Goal: Use online tool/utility: Utilize a website feature to perform a specific function

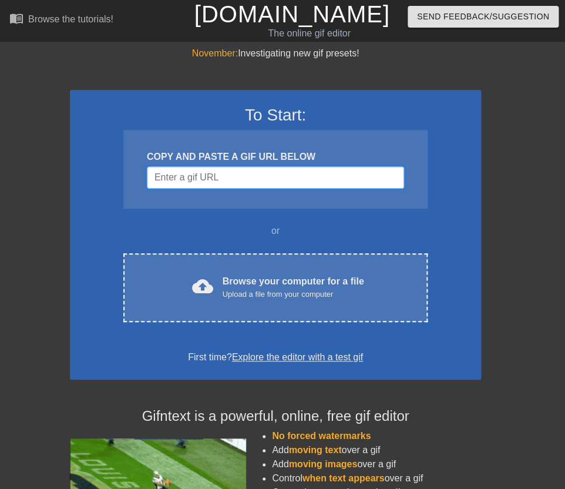
click at [183, 178] on input "Username" at bounding box center [275, 177] width 257 height 22
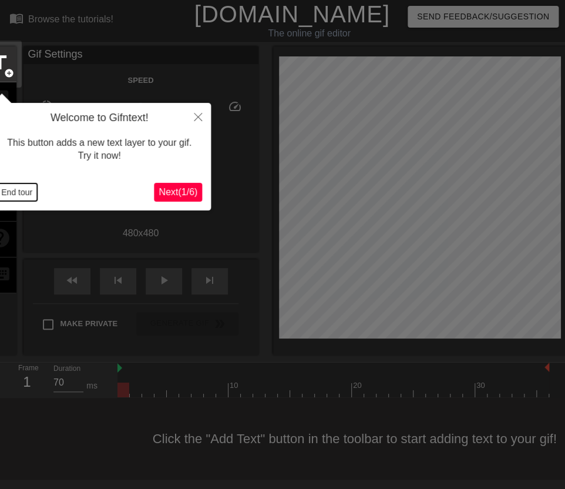
click at [24, 192] on button "End tour" at bounding box center [16, 192] width 41 height 18
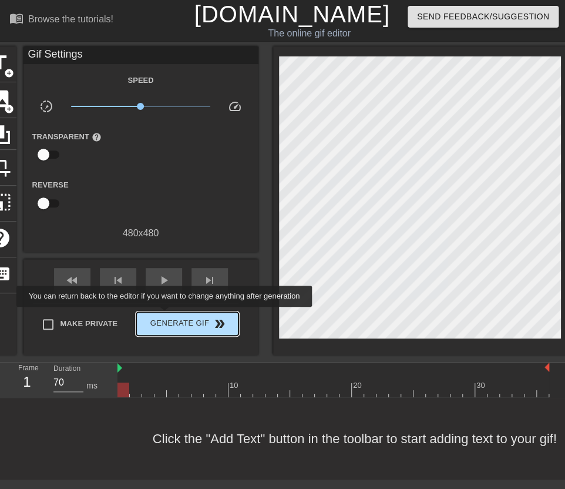
click at [172, 317] on span "Generate Gif double_arrow" at bounding box center [187, 324] width 92 height 14
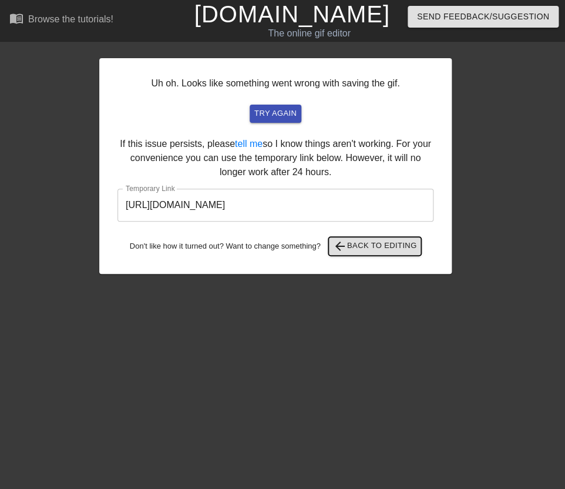
click at [347, 244] on span "arrow_back" at bounding box center [340, 246] width 14 height 14
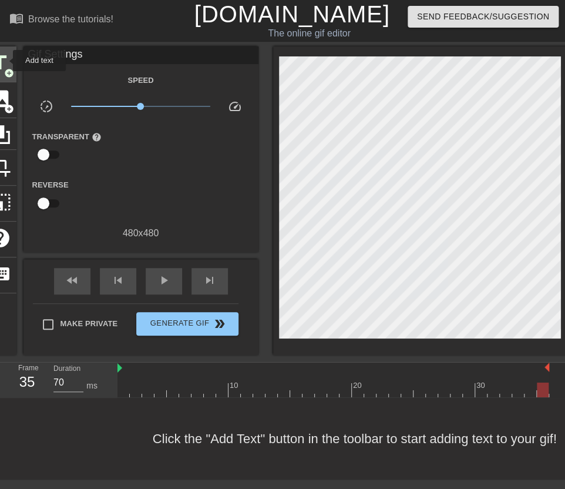
click at [5, 61] on span "title" at bounding box center [0, 63] width 22 height 22
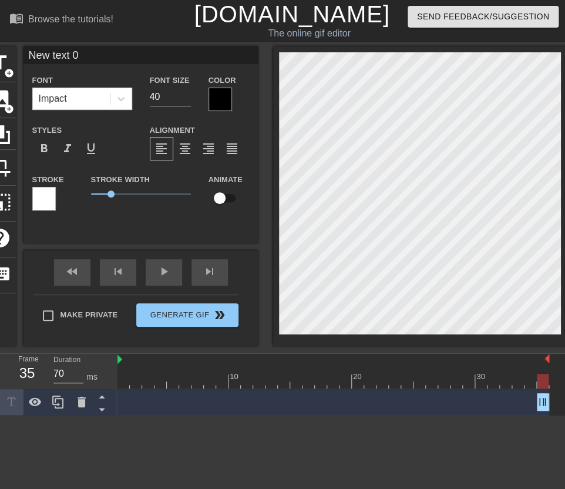
scroll to position [0, 2]
type input "G"
type textarea "G"
type input "GM"
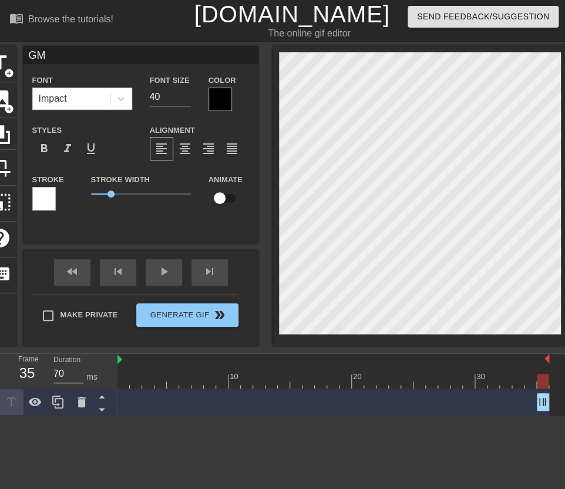
type textarea "GM"
type input "GM P"
type textarea "GM P"
type input "GM PO"
type textarea "GM PO"
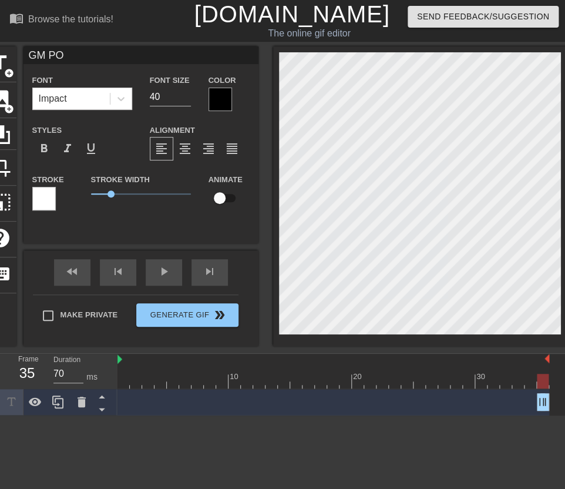
type input "GM POD"
type textarea "GM POD"
type input "GM PODn"
type textarea "GM PODn"
type input "GM POD"
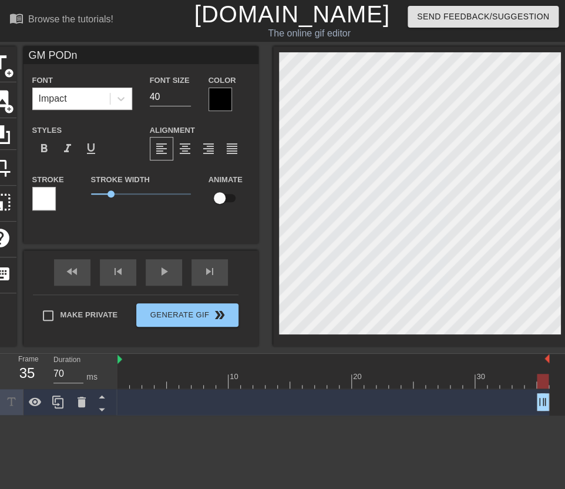
type textarea "GM POD"
type input "GM PODb"
type textarea "GM PODb"
type input "GM PODba"
type textarea "GM PODbal"
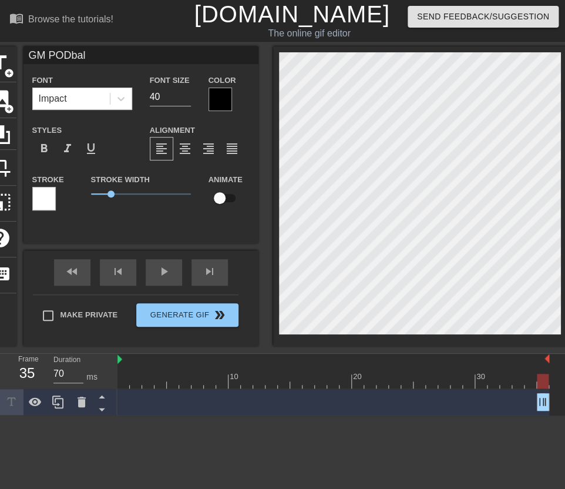
type input "GM PODball"
type textarea "GM PODball"
type input "GM PODball"
type textarea "GM PODball"
type input "GM PODball F"
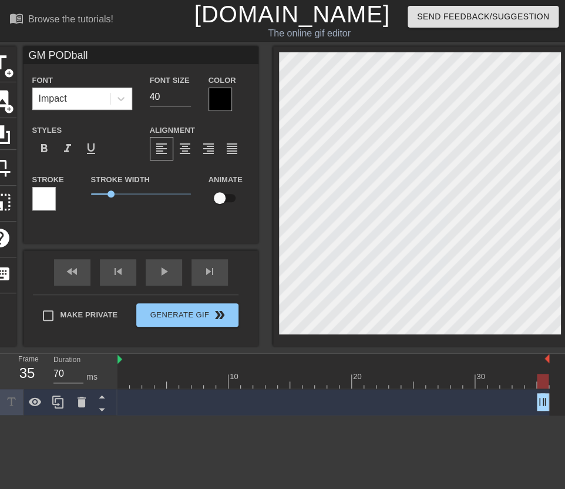
type textarea "GM PODball F"
type input "GM PODball Fa"
type textarea "GM PODball Fa"
type input "GM PODball Fam"
type textarea "GM PODball Fam"
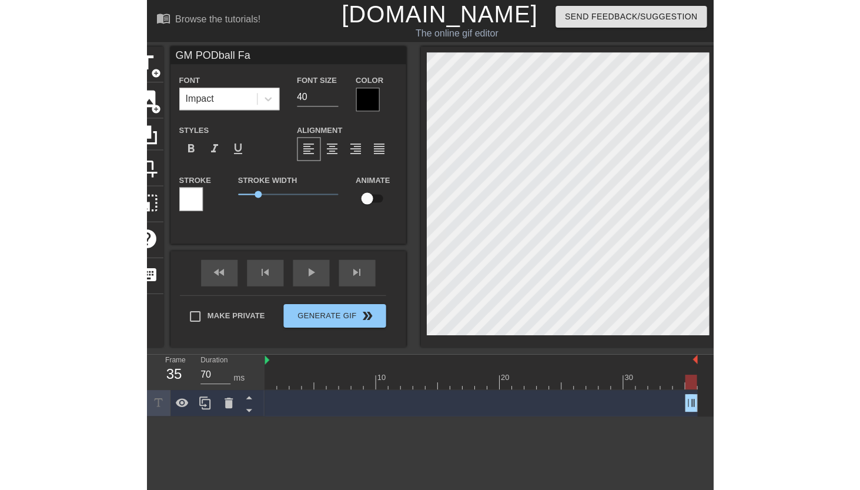
scroll to position [0, 4]
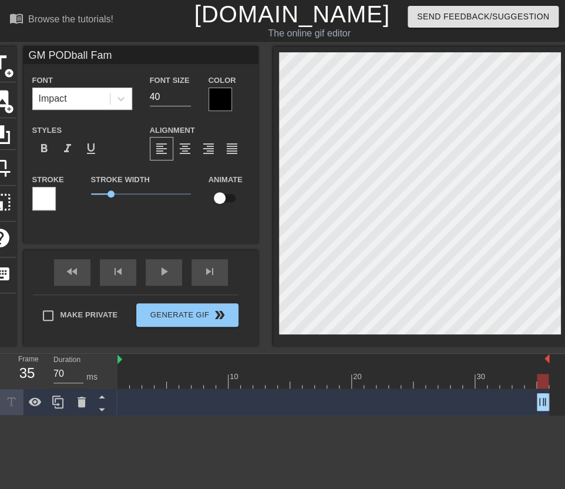
type input "GM PODball Fam"
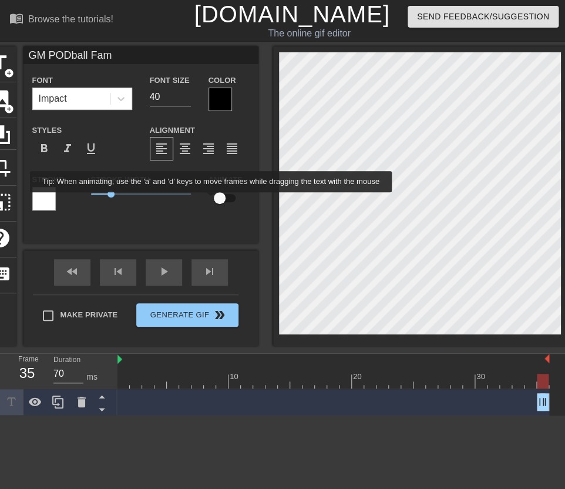
type textarea "GM PODball Fam"
click at [221, 200] on input "checkbox" at bounding box center [219, 198] width 67 height 22
checkbox input "true"
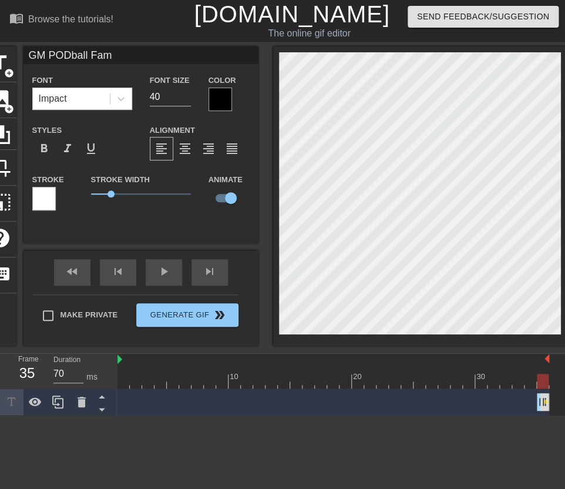
click at [543, 406] on div "GM PODball Fam drag_handle drag_handle" at bounding box center [543, 402] width 12 height 18
drag, startPoint x: 541, startPoint y: 407, endPoint x: 493, endPoint y: 406, distance: 48.2
click at [493, 406] on div "GM PODball Fam drag_handle drag_handle lens" at bounding box center [334, 402] width 432 height 18
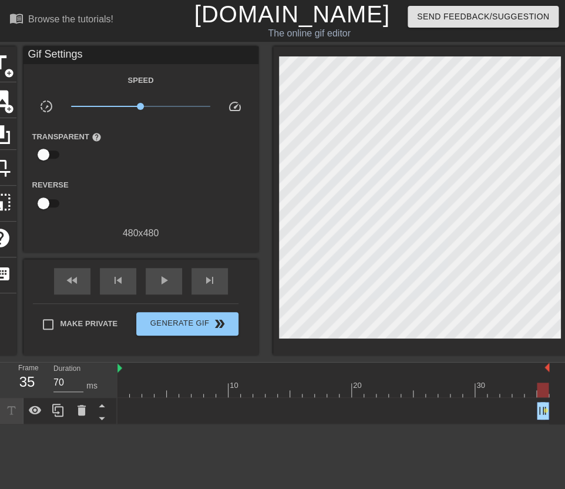
drag, startPoint x: 545, startPoint y: 404, endPoint x: 498, endPoint y: 403, distance: 47.6
click at [498, 403] on div "GM PODball Fam drag_handle drag_handle lens" at bounding box center [334, 411] width 432 height 18
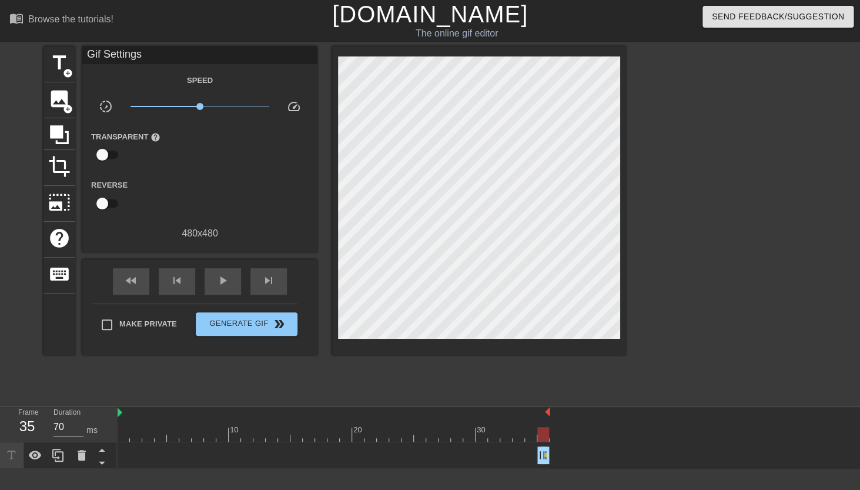
drag, startPoint x: 543, startPoint y: 451, endPoint x: 500, endPoint y: 444, distance: 43.4
click at [500, 444] on div "GM PODball Fam drag_handle drag_handle lens" at bounding box center [334, 455] width 432 height 26
click at [494, 437] on div at bounding box center [334, 434] width 432 height 15
click at [545, 454] on span "lens" at bounding box center [546, 454] width 5 height 5
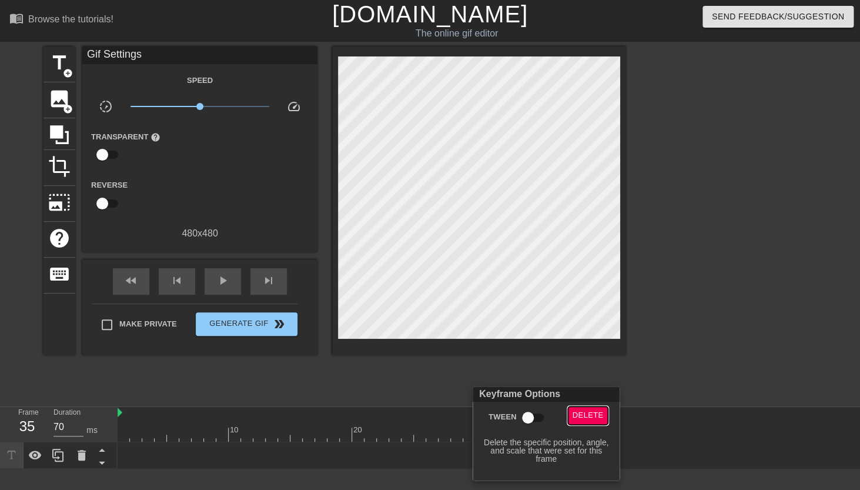
click at [565, 418] on span "Delete" at bounding box center [588, 416] width 31 height 14
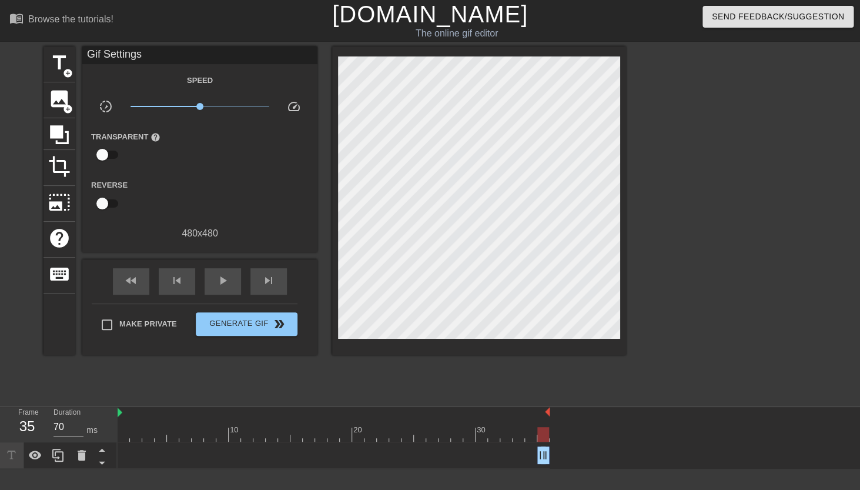
click at [543, 439] on div at bounding box center [543, 434] width 12 height 15
click at [426, 437] on div at bounding box center [334, 434] width 432 height 15
drag, startPoint x: 543, startPoint y: 453, endPoint x: 504, endPoint y: 454, distance: 38.8
click at [504, 454] on div "GM PODball Fam drag_handle drag_handle" at bounding box center [334, 455] width 432 height 18
click at [547, 457] on div "GM PODball Fam drag_handle drag_handle" at bounding box center [543, 455] width 12 height 18
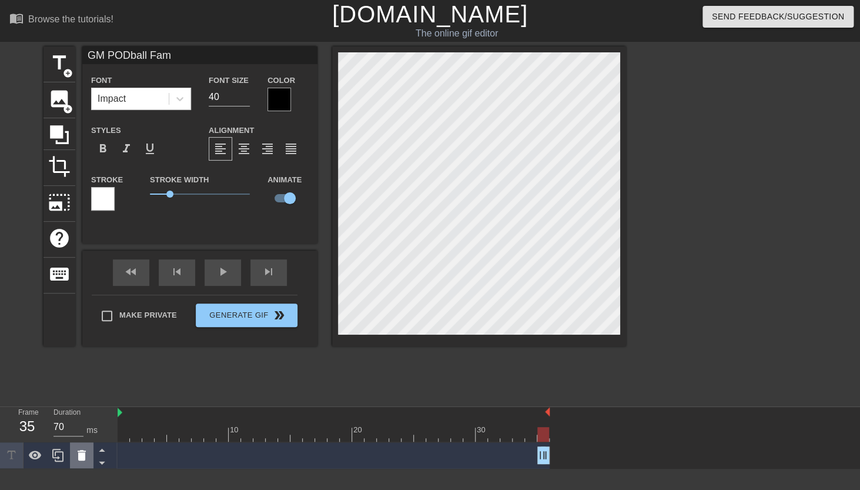
click at [85, 457] on icon at bounding box center [82, 455] width 8 height 11
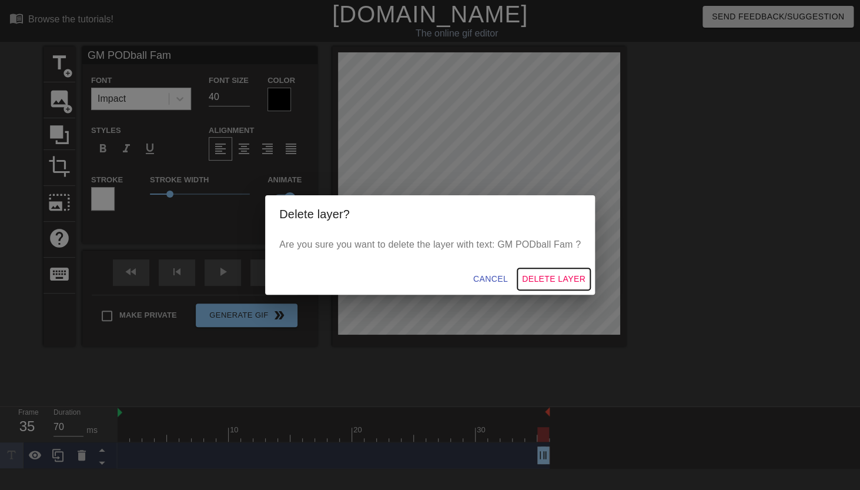
click at [540, 273] on span "Delete Layer" at bounding box center [553, 279] width 63 height 15
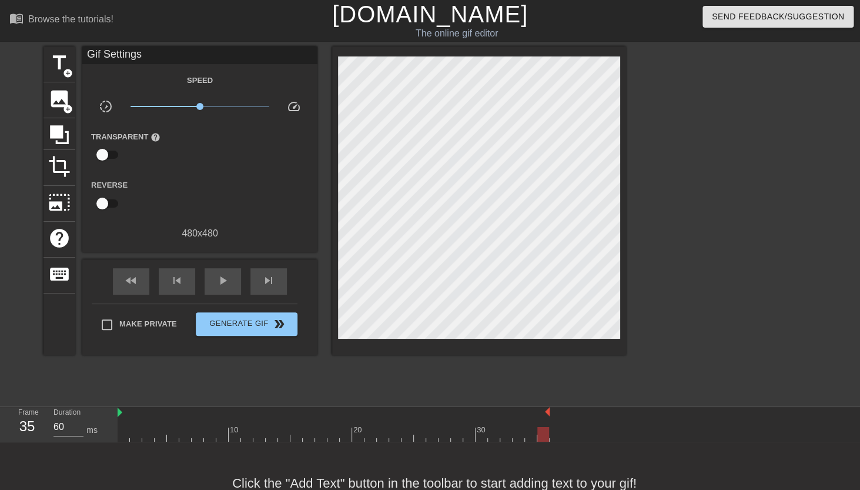
click at [130, 434] on div at bounding box center [334, 434] width 432 height 15
type input "70"
click at [123, 435] on div at bounding box center [334, 434] width 432 height 15
click at [239, 439] on div at bounding box center [334, 434] width 432 height 15
click at [258, 437] on div at bounding box center [334, 434] width 432 height 15
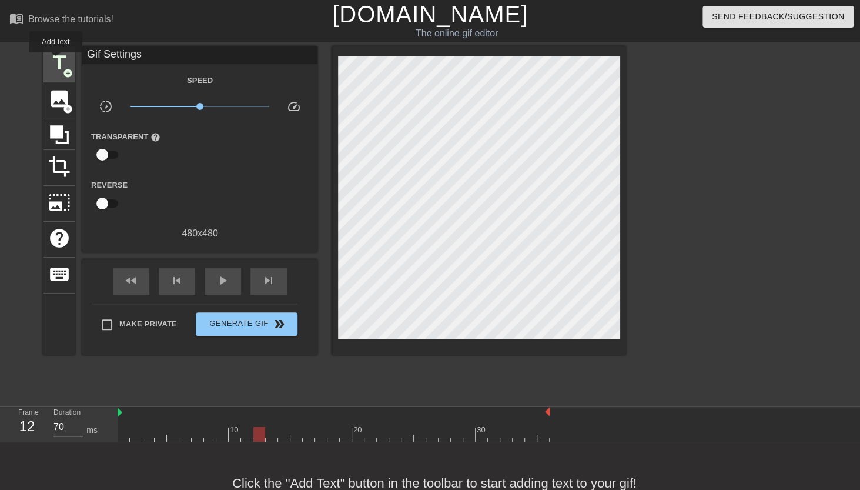
click at [56, 61] on span "title" at bounding box center [59, 63] width 22 height 22
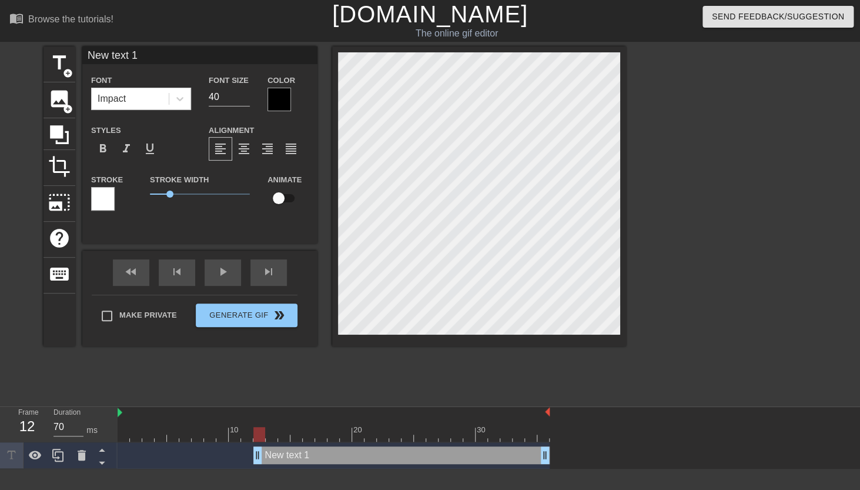
scroll to position [0, 2]
type input "G"
type textarea "G"
type input "GM"
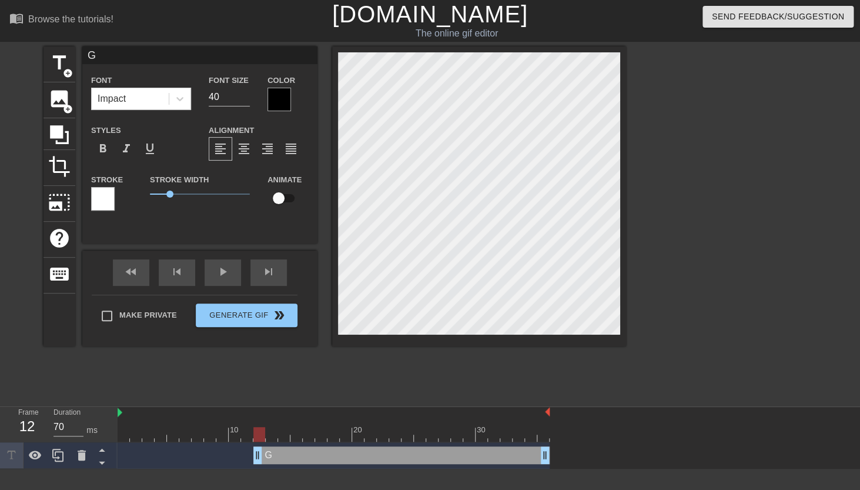
type textarea "GM"
type input "GM"
type textarea "GM"
type input "GM P"
type textarea "GM P"
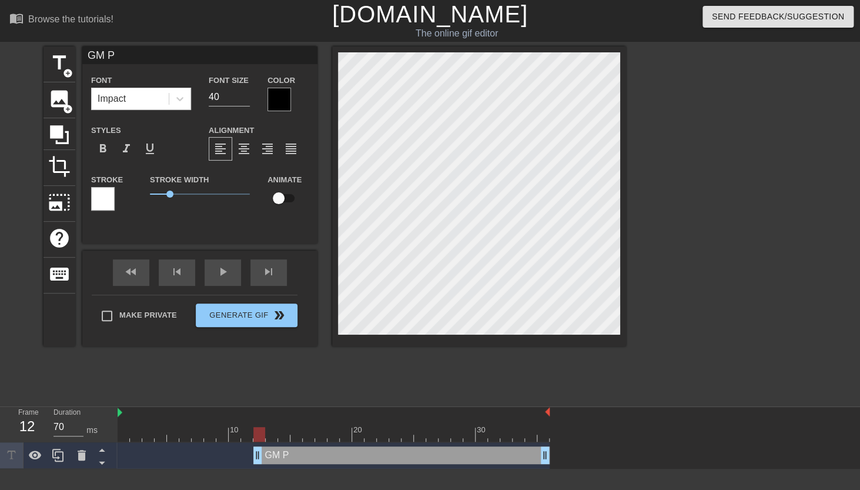
type input "GM PO"
type textarea "GM PO"
type input "GM POd"
type textarea "GM POd"
type input "GM PO"
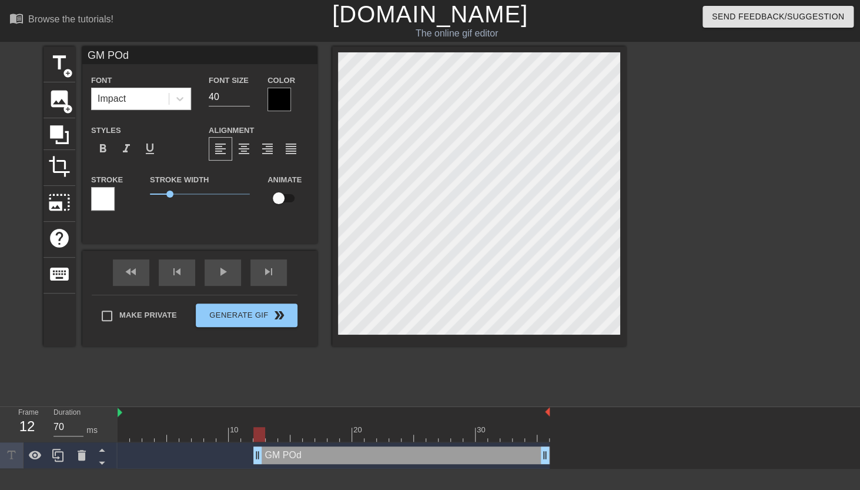
type textarea "GM PO"
type input "GM POD"
type textarea "GM POD"
type input "GM PODb"
type textarea "GM PODb"
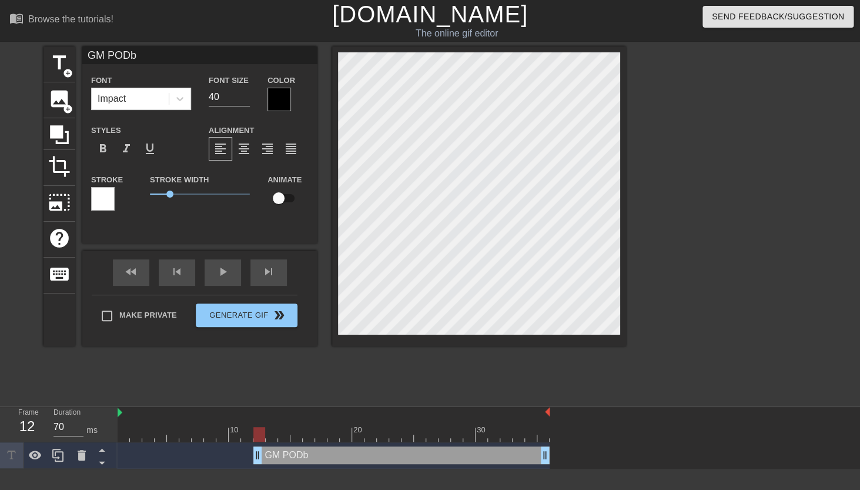
type input "GM PODbl"
type textarea "GM PODbl"
type input "GM PODb"
type textarea "GM PODb"
type input "GM PODba"
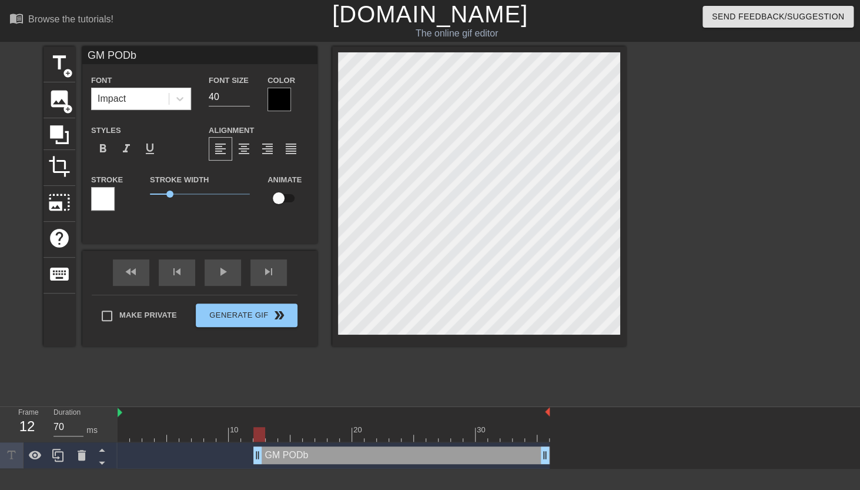
type textarea "GM PODba"
type input "GM PODbal"
type textarea "GM PODbal"
type input "GM PODball"
type textarea "GM PODball"
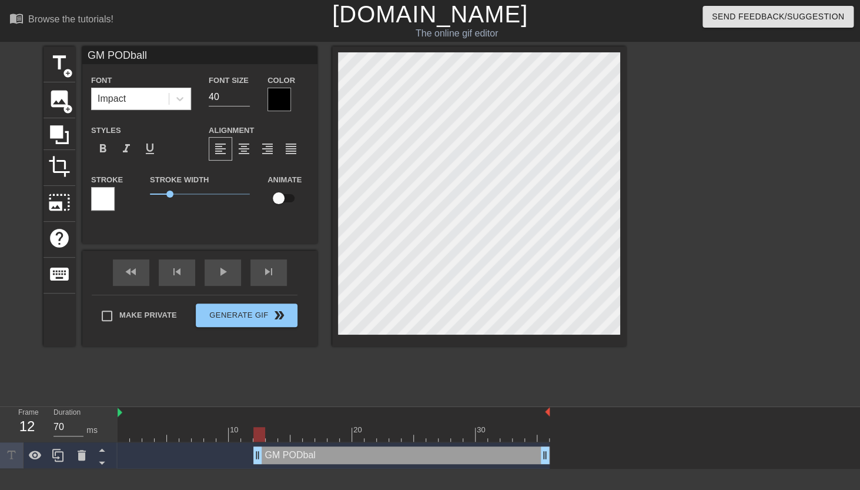
type input "GM PODball"
type textarea "GM PODball"
type input "GM PODball F"
type textarea "GM PODball F"
type input "GM PODball Fa"
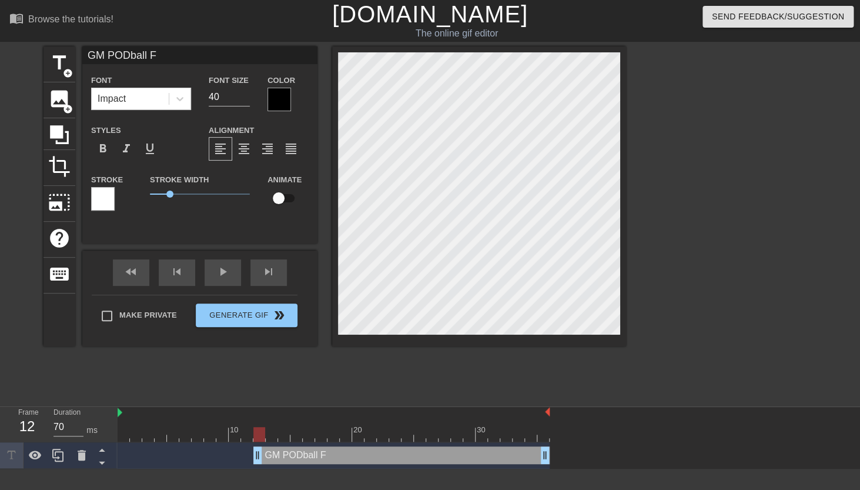
type textarea "GM PODball Fa"
type input "GM PODball Fam"
type textarea "GM PODball Fam"
type input "GM PODball Fam"
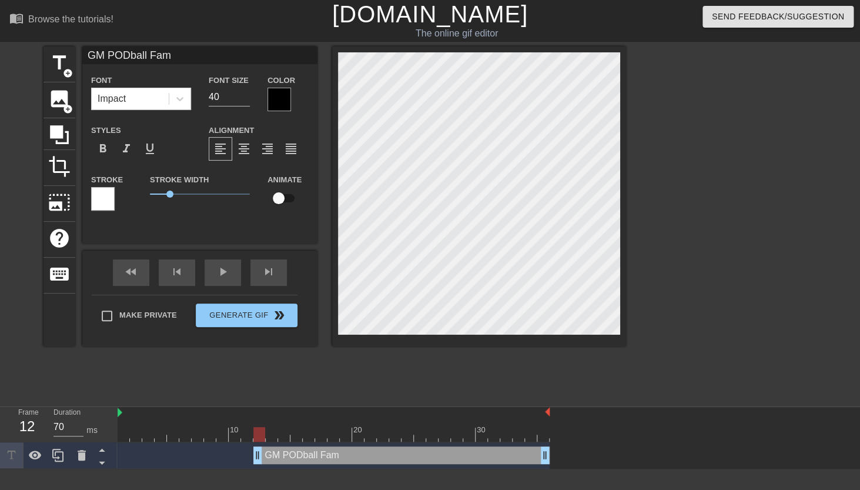
type textarea "GM PODball Fam"
click at [289, 198] on input "checkbox" at bounding box center [278, 198] width 67 height 22
checkbox input "true"
click at [264, 455] on span "lens" at bounding box center [262, 454] width 5 height 5
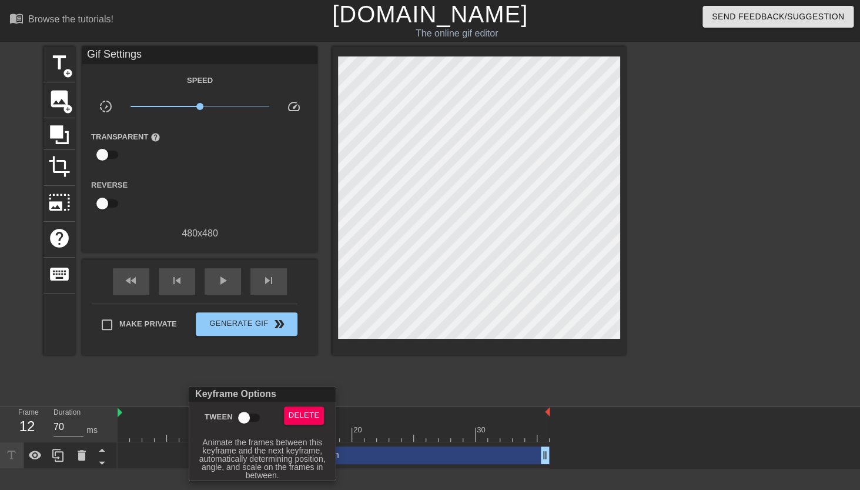
click at [247, 419] on input "Tween" at bounding box center [243, 417] width 67 height 22
checkbox input "true"
click at [280, 363] on div at bounding box center [430, 245] width 860 height 490
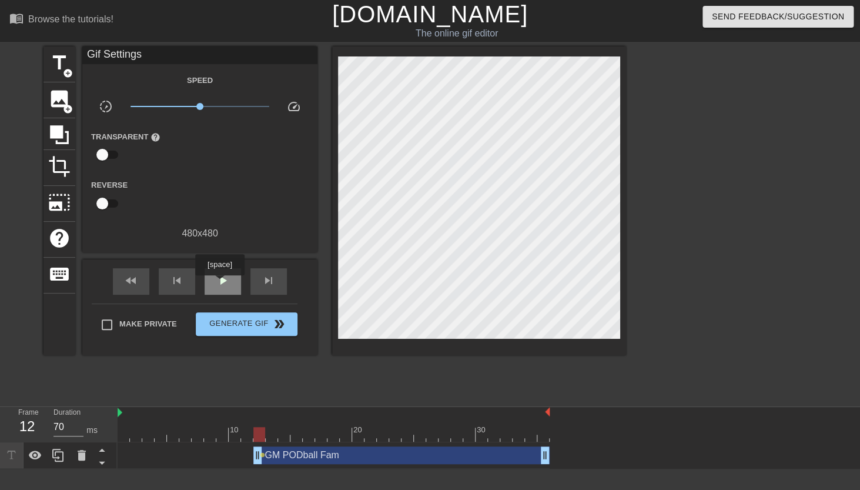
click at [221, 283] on span "play_arrow" at bounding box center [223, 280] width 14 height 14
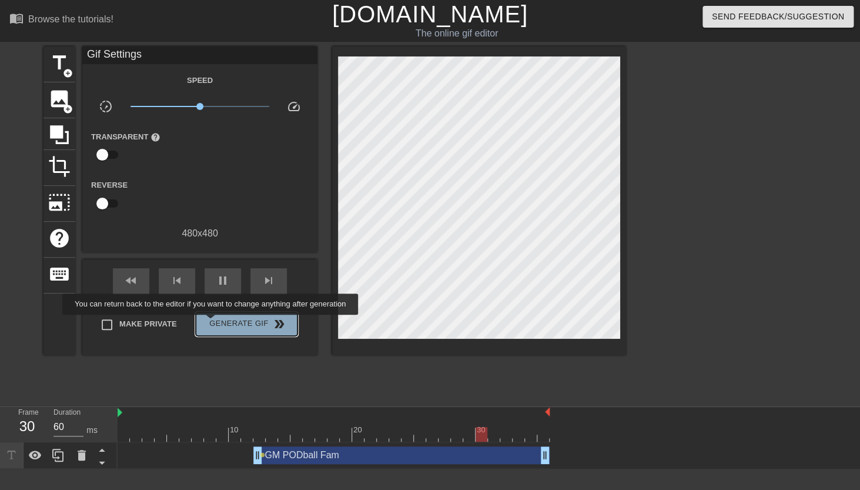
type input "70"
click at [218, 323] on span "Generate Gif double_arrow" at bounding box center [246, 324] width 92 height 14
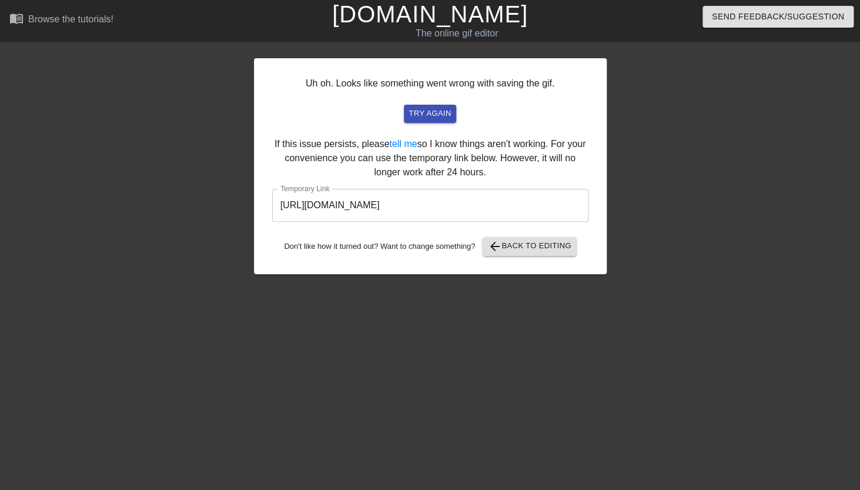
click at [353, 212] on input "https://www.gifntext.com/temp_generations/Do2KIn1H.gif" at bounding box center [430, 205] width 316 height 33
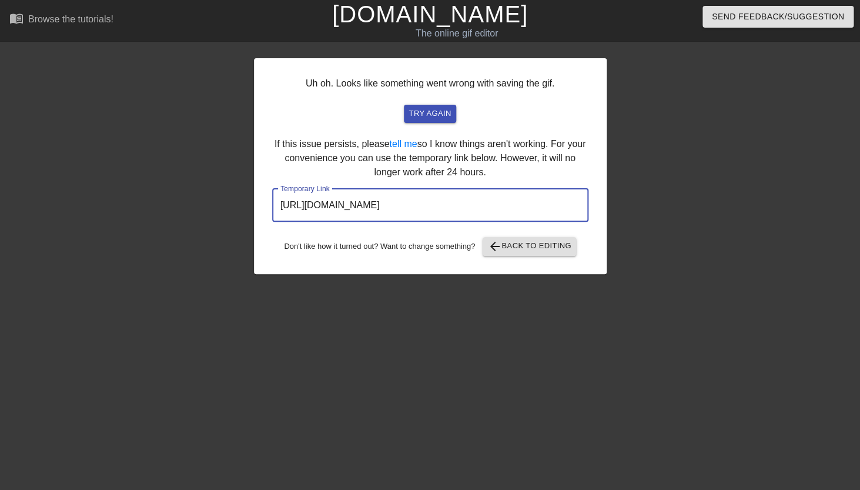
click at [353, 212] on input "https://www.gifntext.com/temp_generations/Do2KIn1H.gif" at bounding box center [430, 205] width 316 height 33
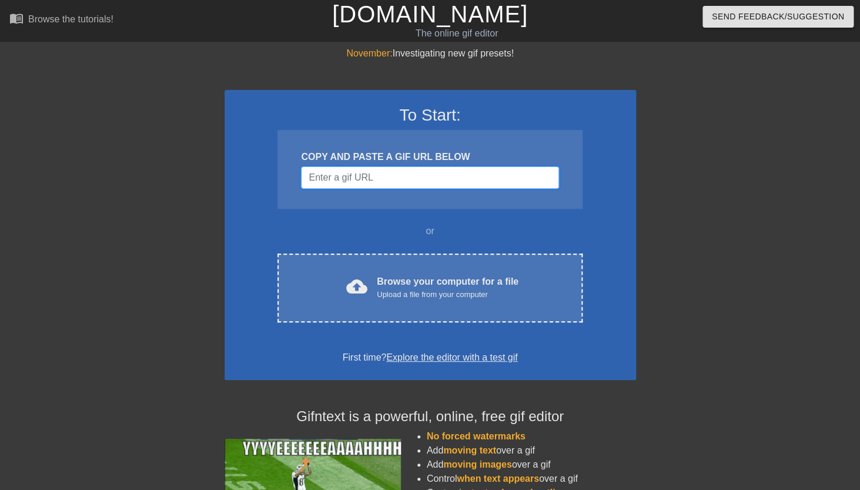
click at [356, 169] on input "Username" at bounding box center [429, 177] width 257 height 22
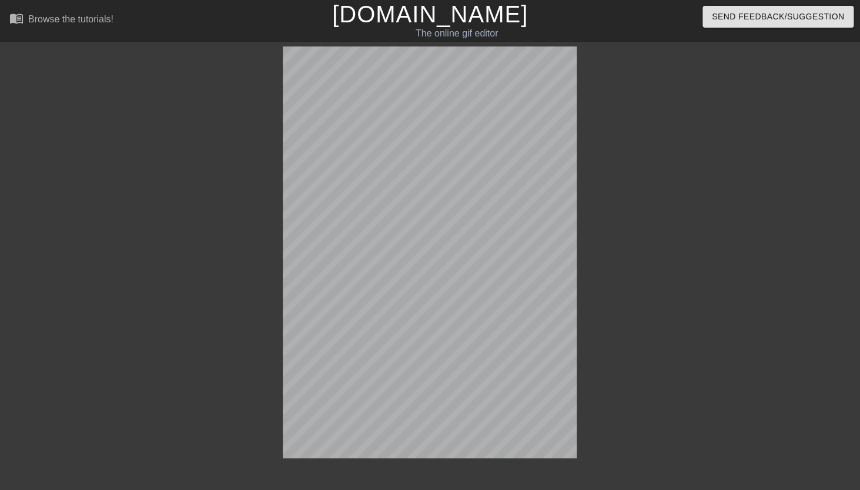
scroll to position [29, 0]
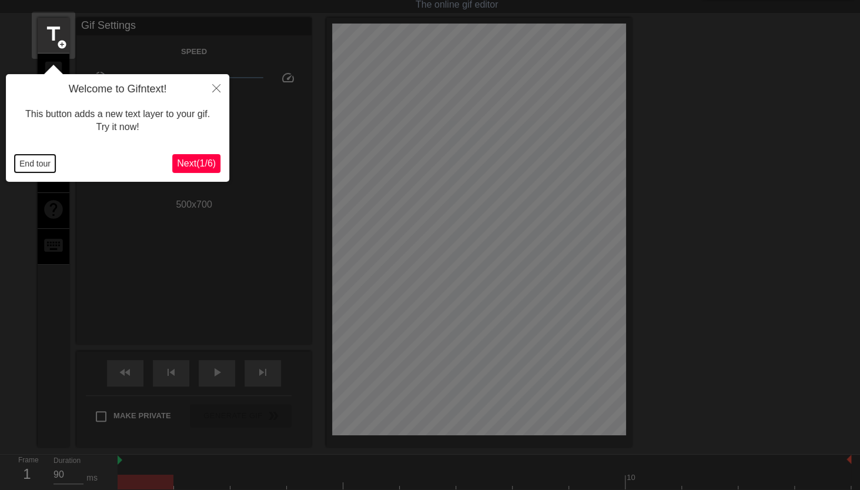
click at [41, 166] on button "End tour" at bounding box center [35, 164] width 41 height 18
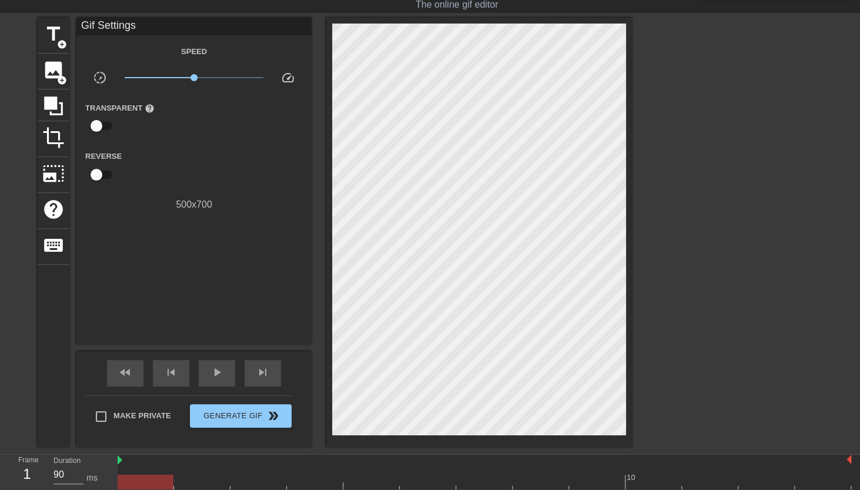
scroll to position [0, 0]
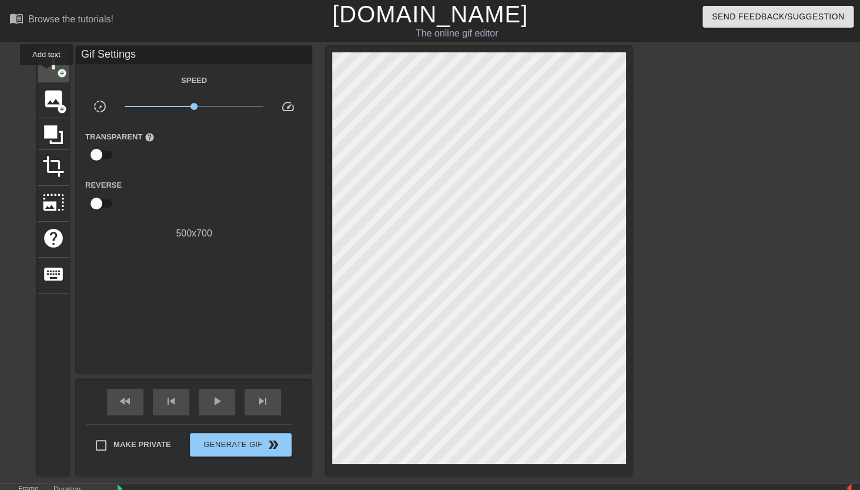
click at [47, 73] on span "title" at bounding box center [53, 63] width 22 height 22
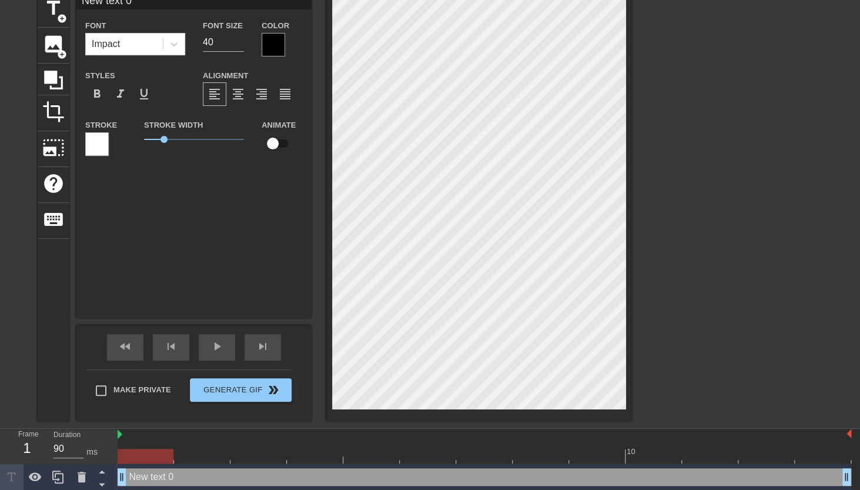
scroll to position [56, 0]
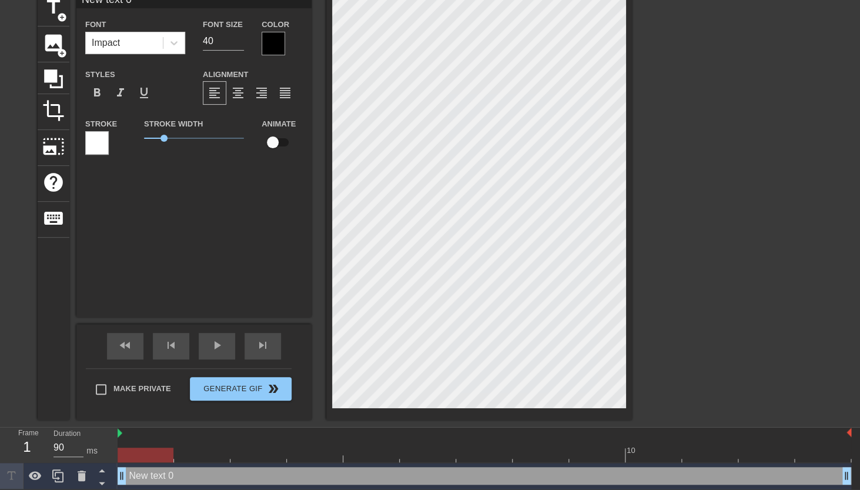
click at [203, 460] on div at bounding box center [485, 454] width 734 height 15
click at [357, 453] on div at bounding box center [485, 454] width 734 height 15
click at [433, 451] on div at bounding box center [485, 454] width 734 height 15
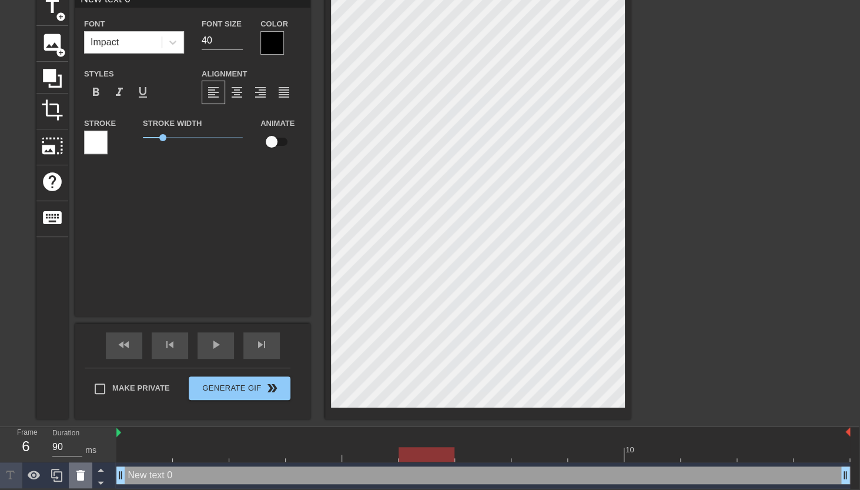
click at [80, 471] on icon at bounding box center [80, 475] width 14 height 14
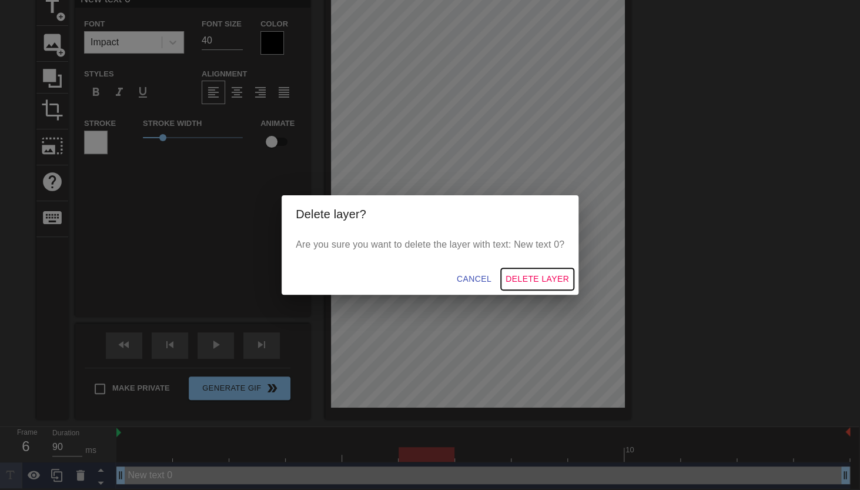
click at [521, 277] on span "Delete Layer" at bounding box center [537, 279] width 63 height 15
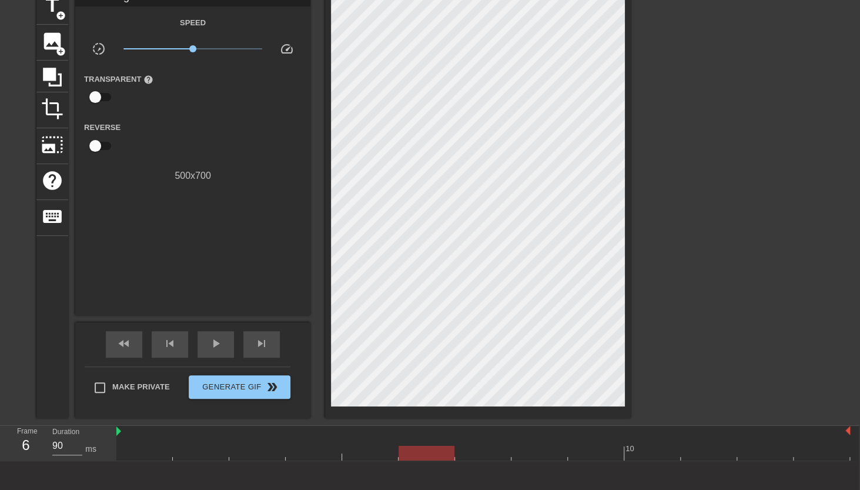
click at [371, 453] on div at bounding box center [483, 453] width 734 height 15
click at [154, 457] on div at bounding box center [483, 453] width 734 height 15
click at [186, 458] on div at bounding box center [483, 453] width 734 height 15
click at [230, 458] on div at bounding box center [483, 453] width 734 height 15
click at [309, 455] on div at bounding box center [483, 453] width 734 height 15
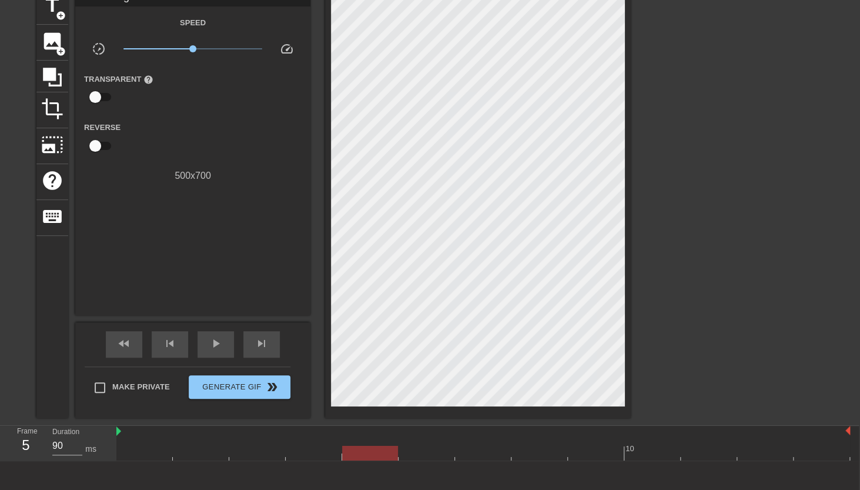
click at [379, 450] on div at bounding box center [483, 453] width 734 height 15
click at [49, 10] on span "title" at bounding box center [52, 5] width 22 height 22
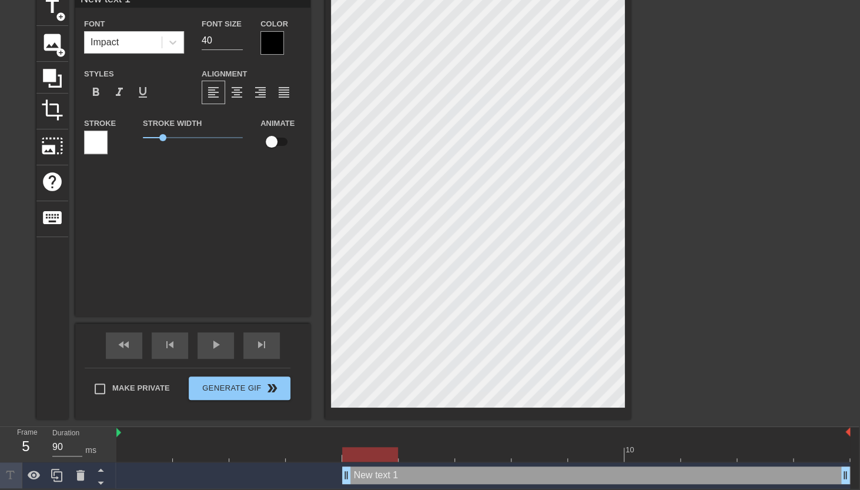
scroll to position [0, 2]
type input "P"
type textarea "P"
type input "PL"
type textarea "PL"
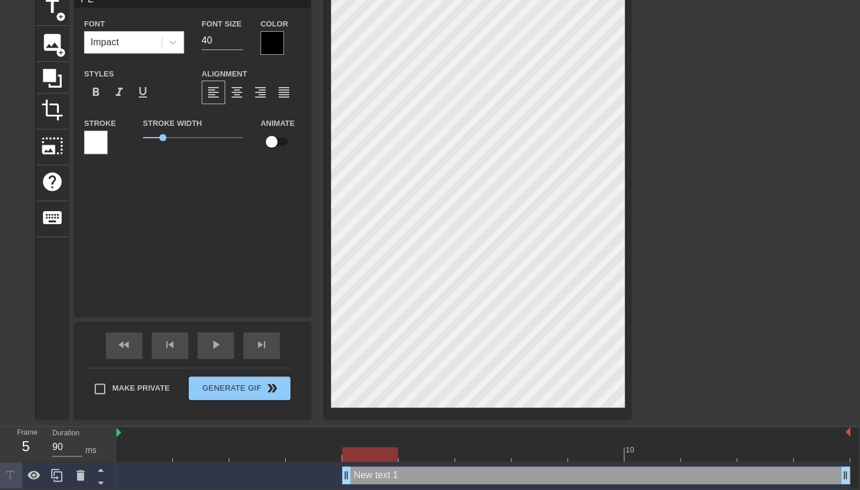
scroll to position [0, 0]
type input "PLa"
type textarea "PLa"
type input "PL"
type textarea "PL"
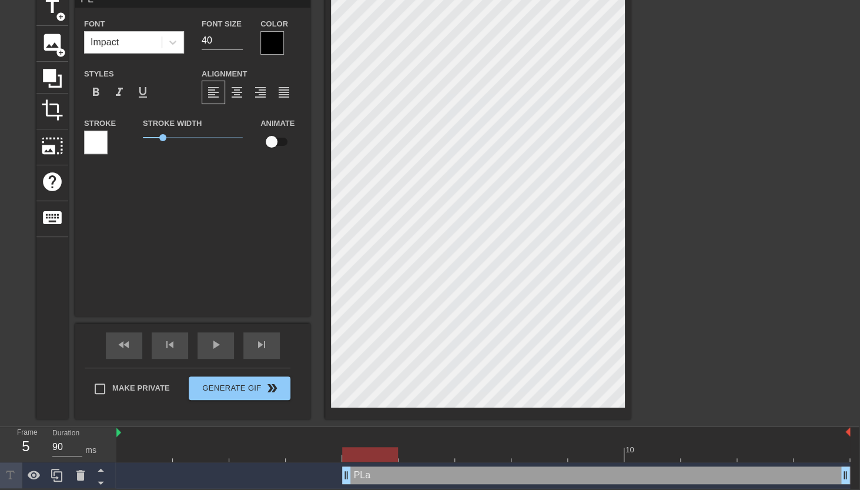
type input "P"
type textarea "P"
type input "Pl"
type textarea "Pl"
type input "Pla"
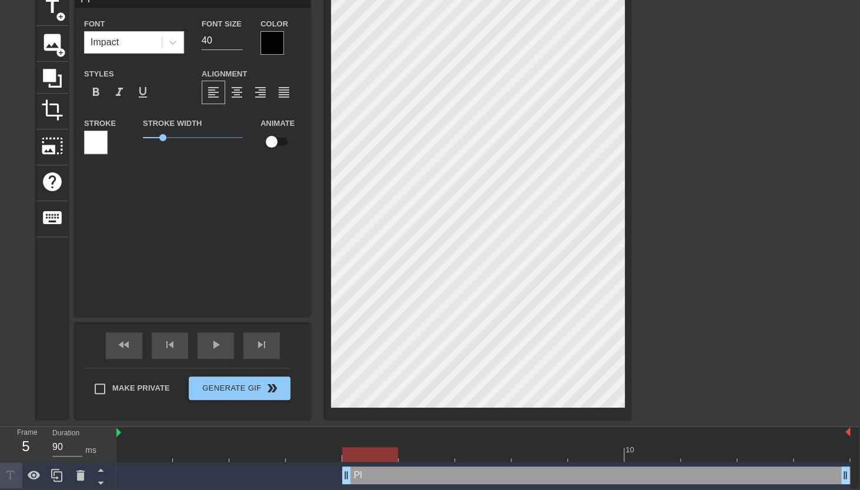
type textarea "Pla"
type input "Pl"
type textarea "Pl"
type input "P"
type textarea "P"
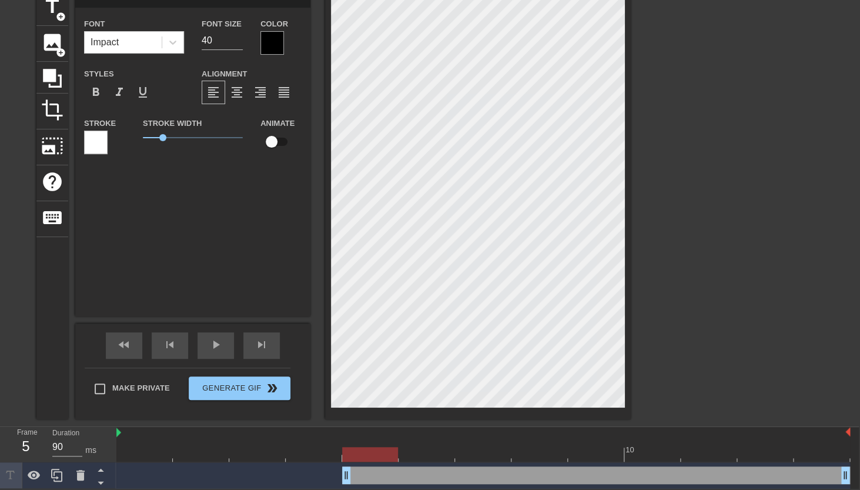
click at [270, 46] on div at bounding box center [272, 43] width 24 height 24
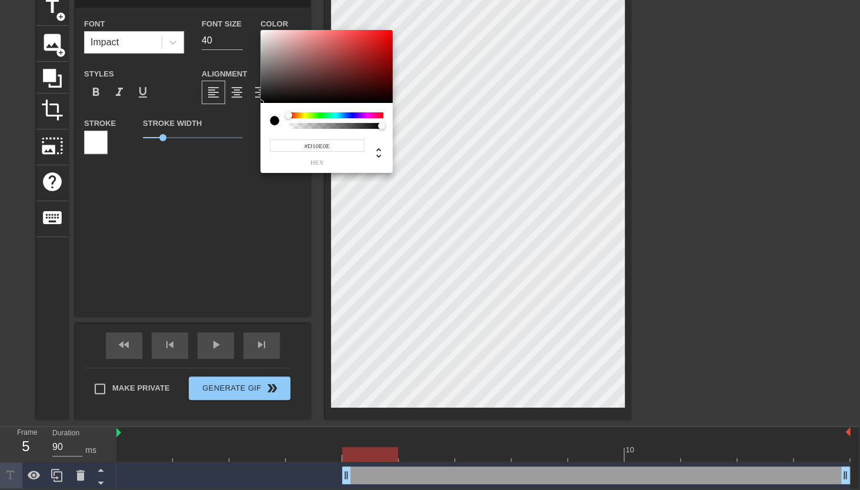
click at [384, 43] on div at bounding box center [326, 66] width 132 height 73
type input "#EA0A0A"
click at [387, 36] on div at bounding box center [326, 66] width 132 height 73
click at [325, 148] on input "#EA0A0A" at bounding box center [317, 145] width 95 height 12
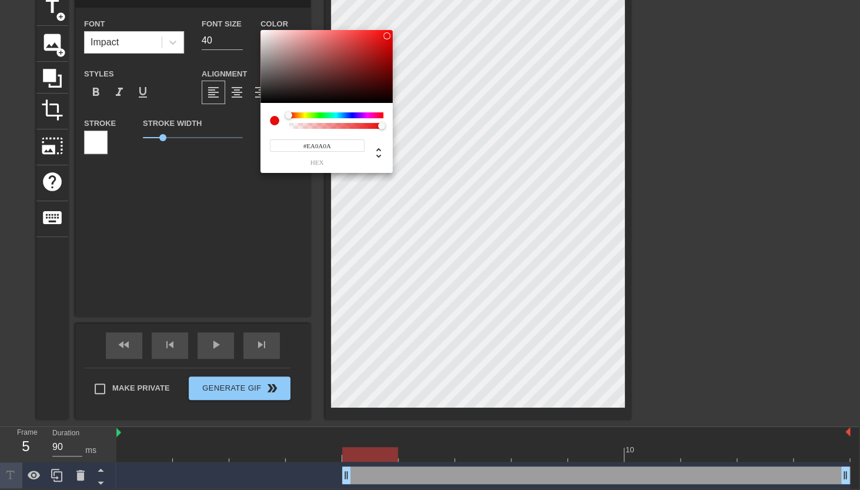
click at [325, 148] on input "#EA0A0A" at bounding box center [317, 145] width 95 height 12
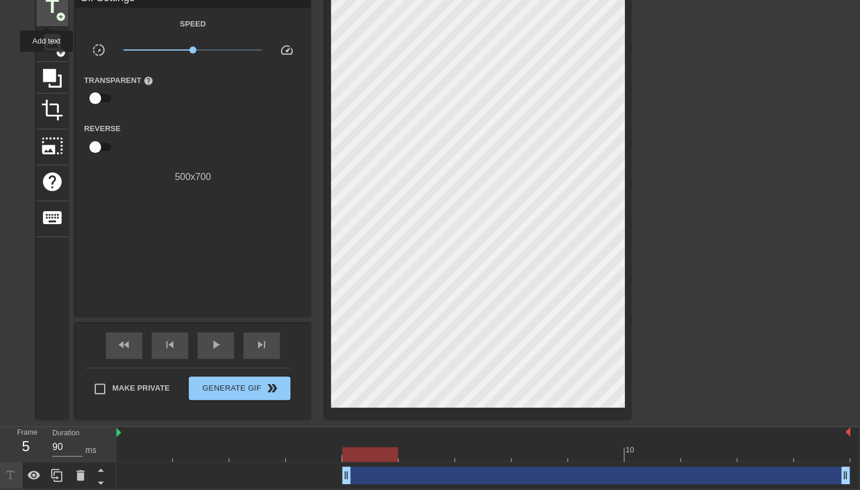
click at [47, 16] on span "title" at bounding box center [52, 6] width 22 height 22
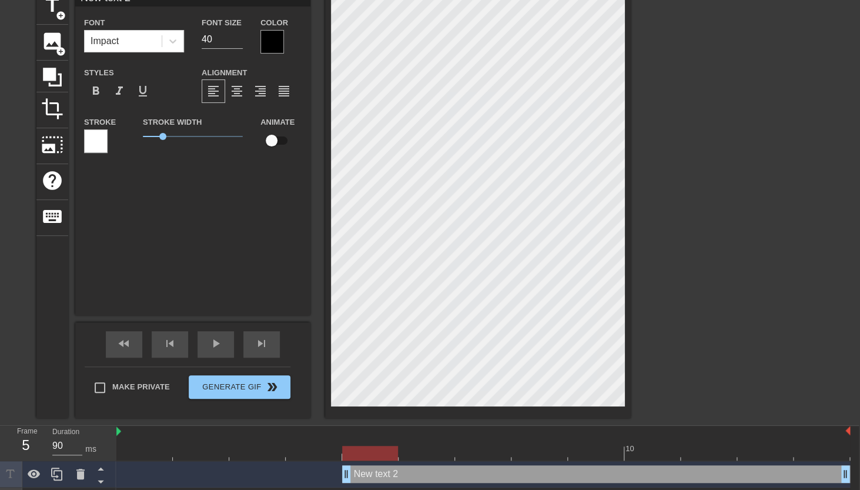
click at [266, 51] on div at bounding box center [272, 42] width 24 height 24
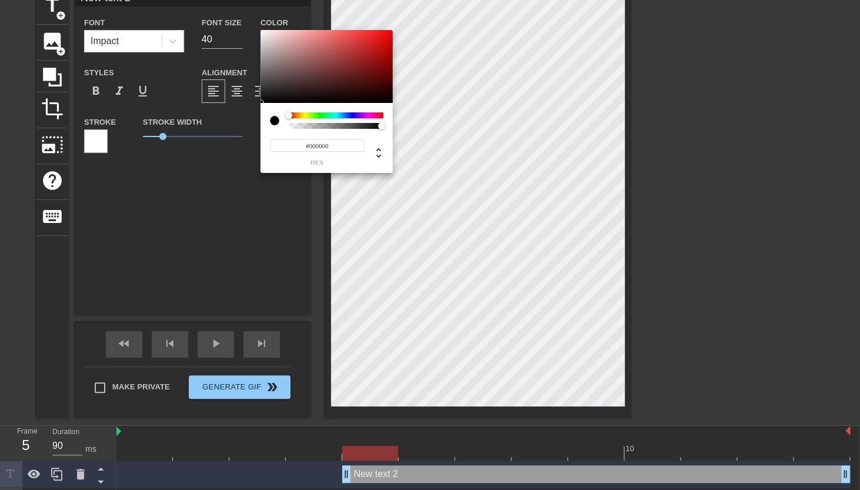
type input "#DB0A0A"
click at [387, 40] on div at bounding box center [326, 66] width 132 height 73
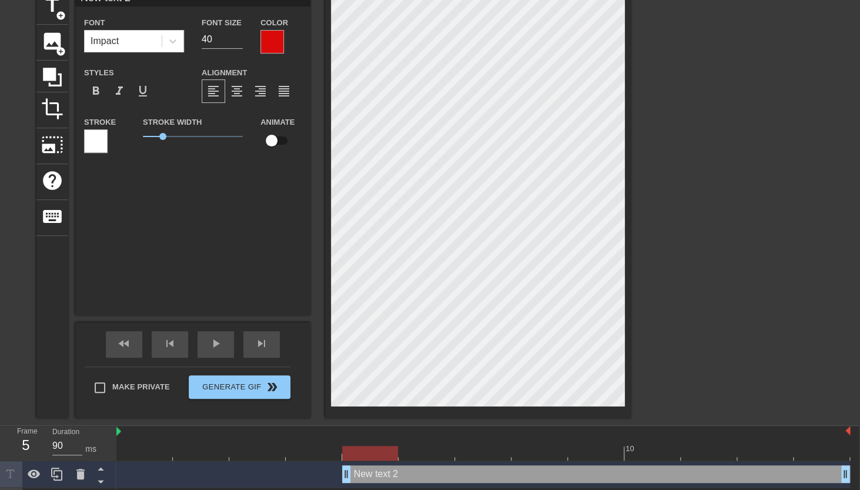
click at [96, 136] on div at bounding box center [96, 141] width 24 height 24
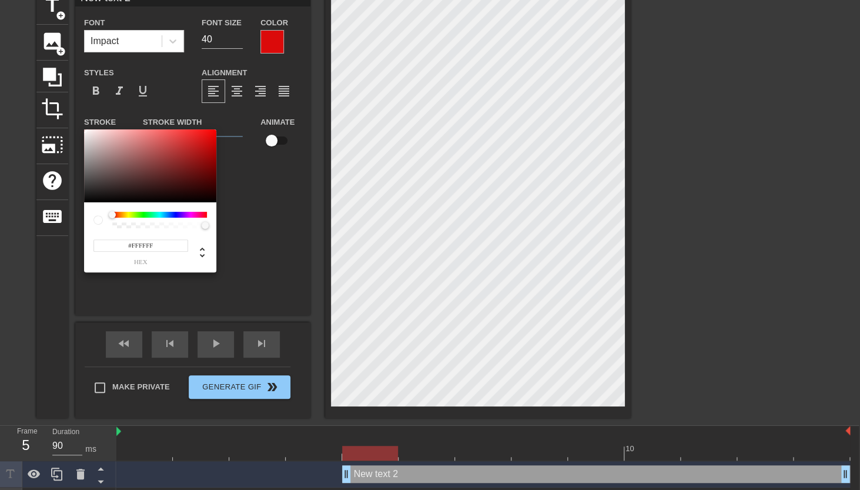
click at [153, 244] on input "#FFFFFF" at bounding box center [140, 245] width 95 height 12
type input "#"
paste input "#EA0A0A"
type input "#EA0A0A"
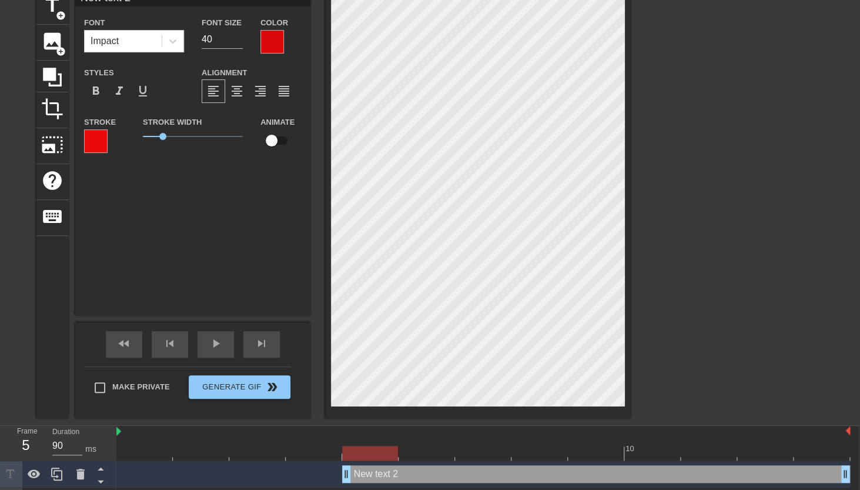
click at [265, 36] on div at bounding box center [272, 42] width 24 height 24
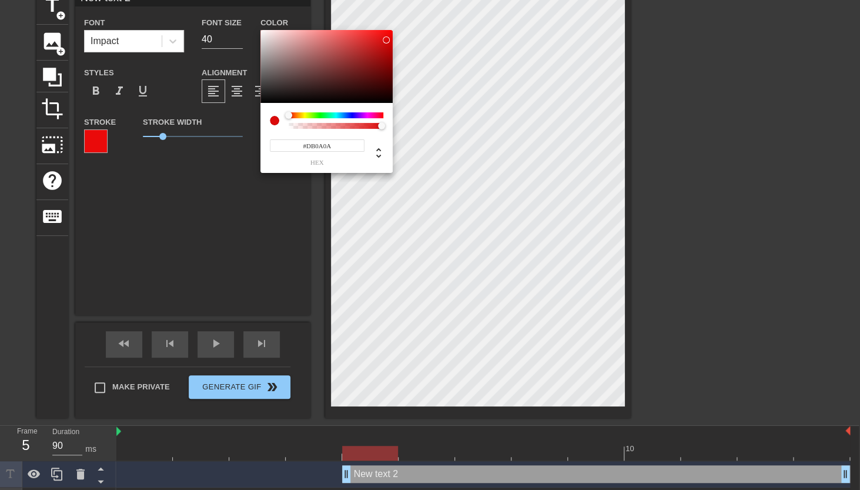
click at [325, 149] on input "#DB0A0A" at bounding box center [317, 145] width 95 height 12
paste input "#EA0A0A"
type input "#EA0A0A"
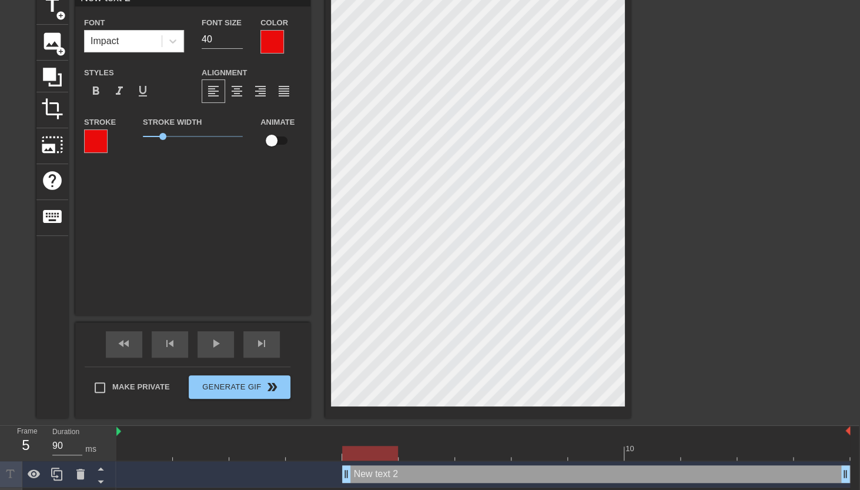
scroll to position [0, 2]
type input "P"
type textarea "P"
type input "Pl"
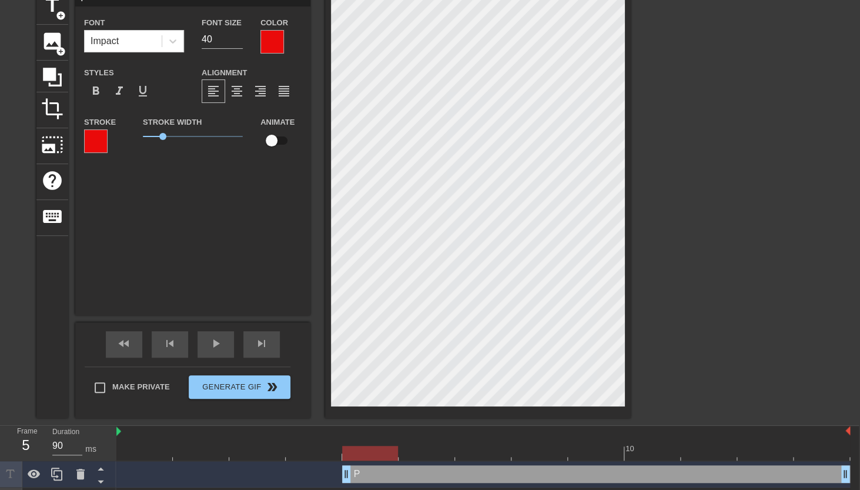
type textarea "Pl"
type input "Pla"
type textarea "Pla"
type input "Play"
type textarea "Play"
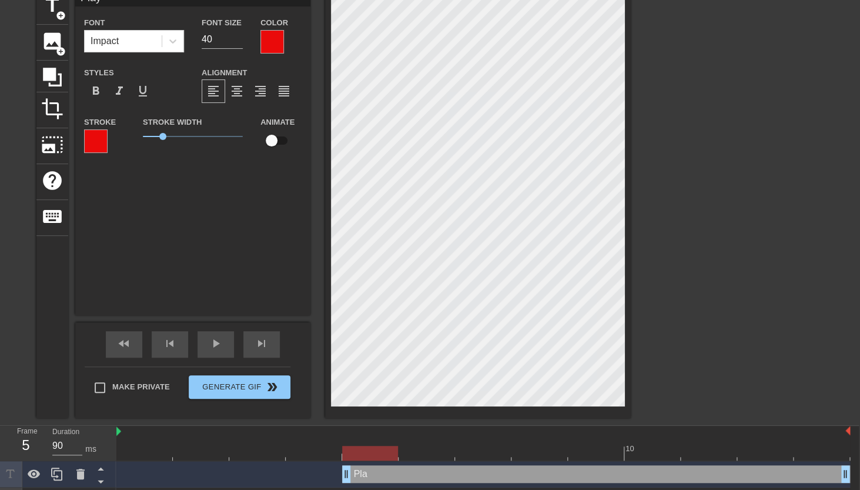
type input "Play"
type textarea "Play"
type input "Play P"
type textarea "Play P"
type input "Play PO"
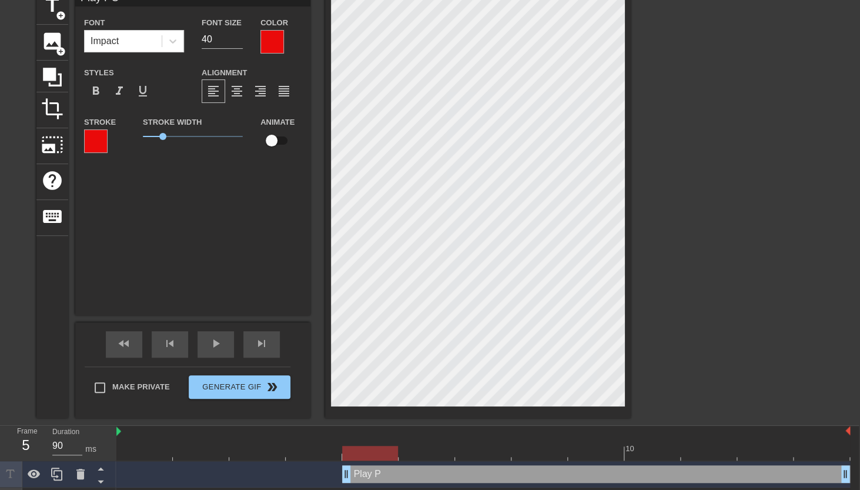
type textarea "Play PO"
type input "Play POD"
type textarea "Play POD"
type input "Play PODb"
type textarea "Play PODb"
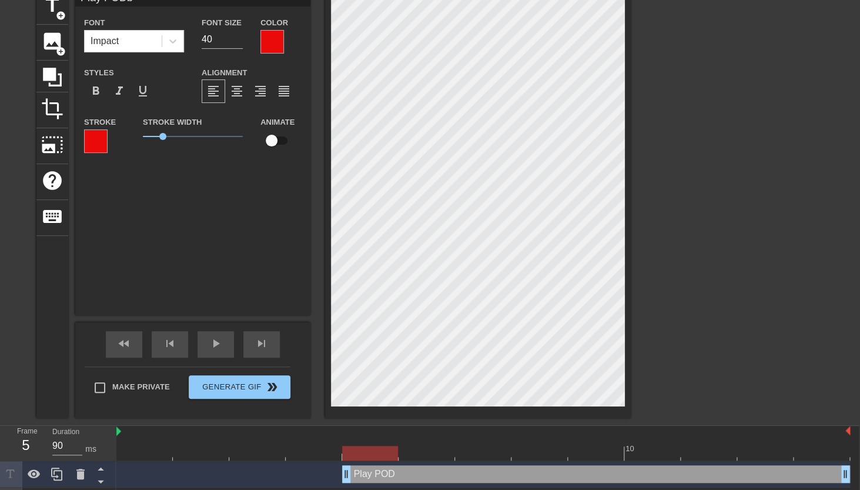
type input "Play PODba"
type textarea "Play PODba"
type input "Play PODbal"
type textarea "Play PODbal"
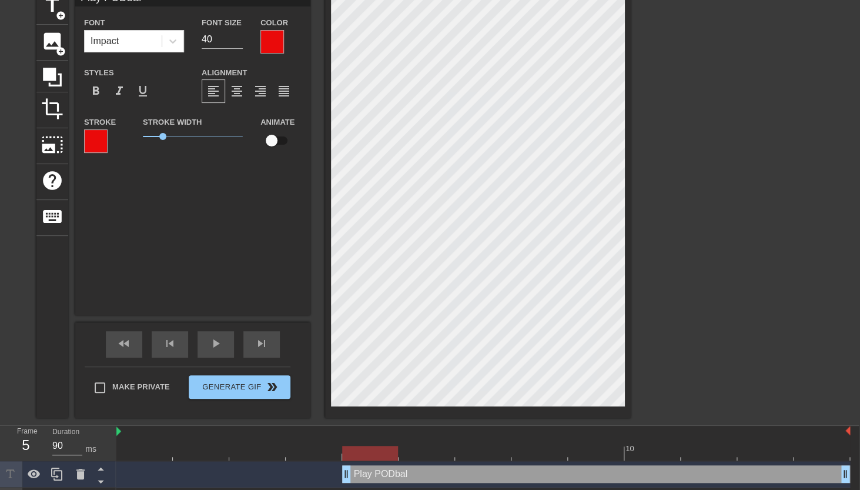
type input "Play PODball"
type textarea "Play PODball"
click at [276, 41] on div at bounding box center [272, 42] width 24 height 24
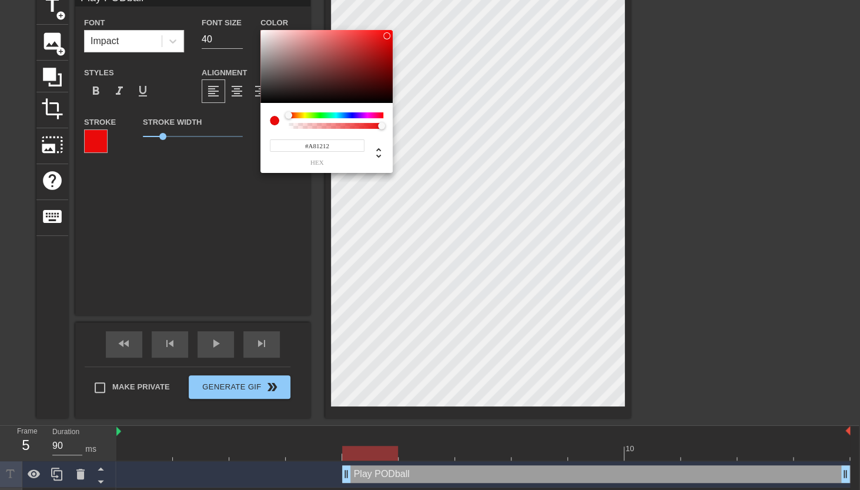
click at [379, 55] on div at bounding box center [326, 66] width 132 height 73
click at [381, 48] on div at bounding box center [326, 66] width 132 height 73
click at [381, 54] on div at bounding box center [384, 56] width 7 height 7
click at [381, 58] on div at bounding box center [381, 54] width 7 height 7
type input "#AC1313"
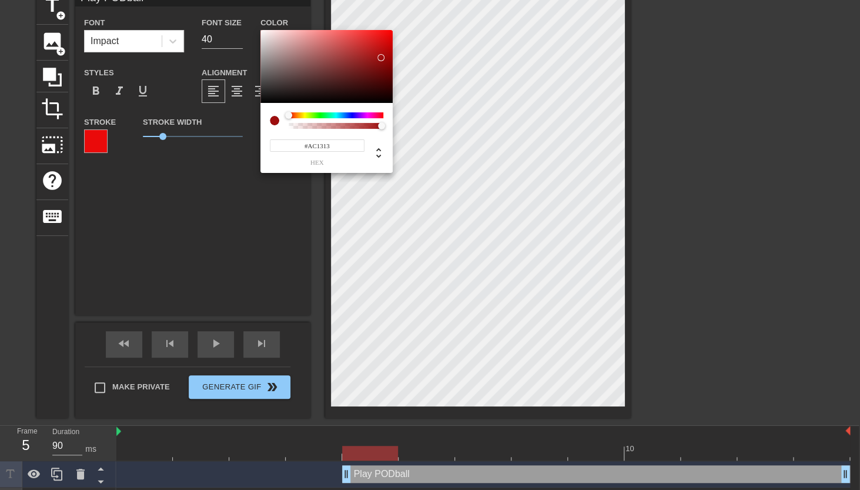
click at [378, 53] on div at bounding box center [326, 66] width 132 height 73
click at [327, 148] on input "#AC1313" at bounding box center [317, 145] width 95 height 12
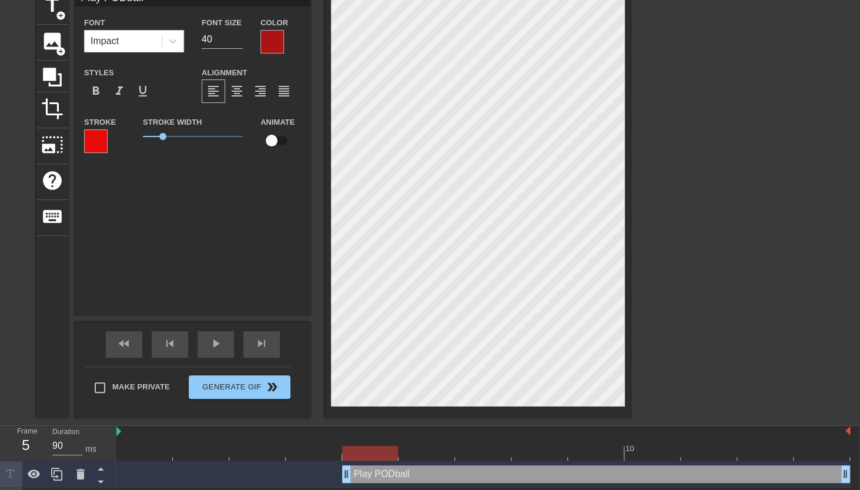
click at [97, 138] on div at bounding box center [96, 141] width 24 height 24
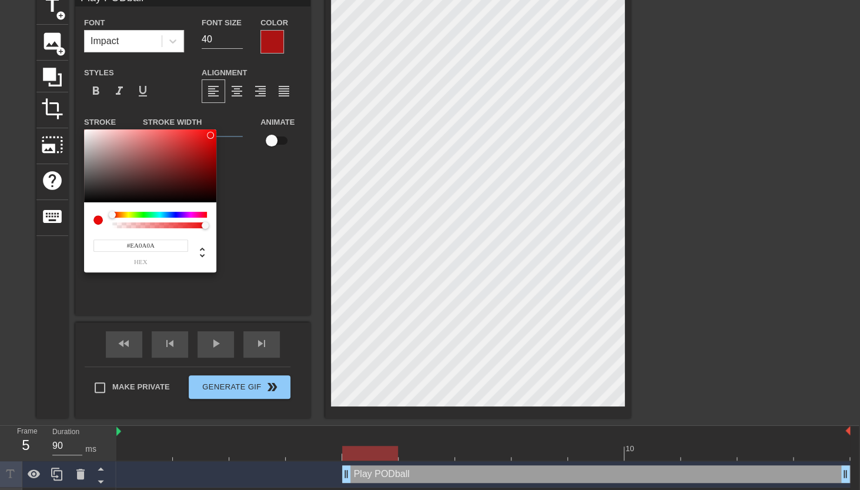
click at [162, 243] on input "#EA0A0A" at bounding box center [140, 245] width 95 height 12
paste input "#AC1313"
type input "#AC1313"
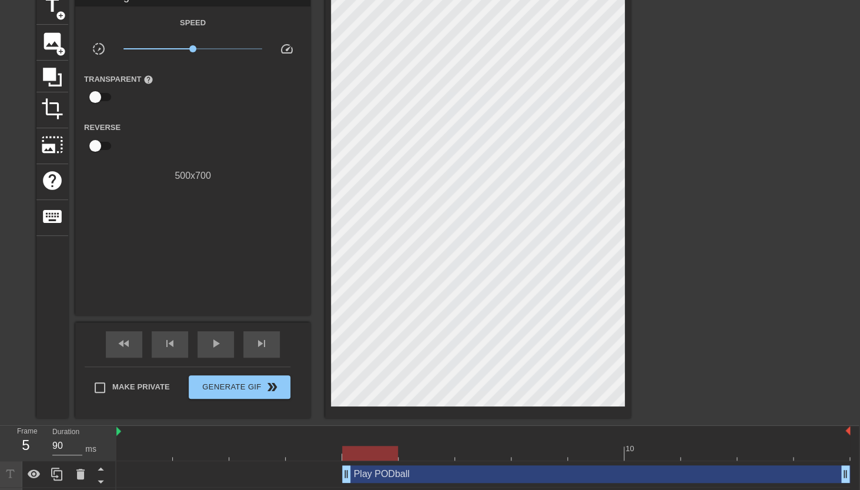
click at [358, 474] on div "Play PODball drag_handle drag_handle" at bounding box center [596, 474] width 508 height 18
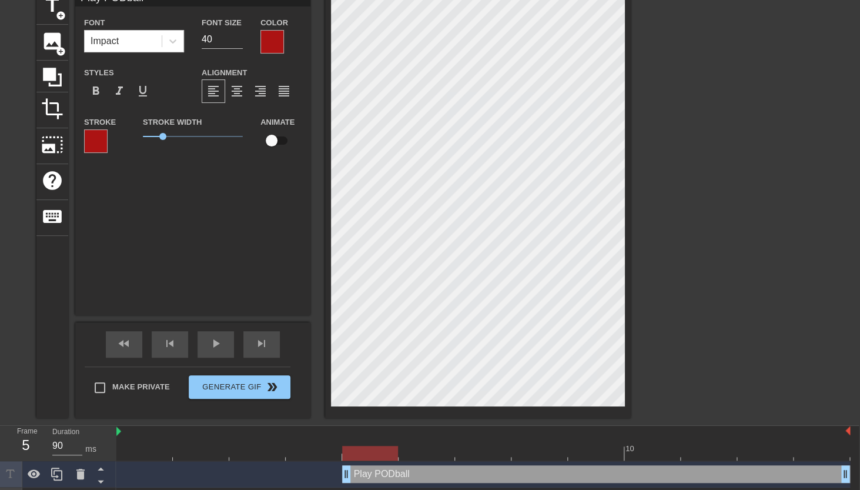
click at [380, 459] on div at bounding box center [370, 453] width 56 height 15
click at [416, 457] on div at bounding box center [483, 453] width 734 height 15
click at [463, 456] on div at bounding box center [483, 453] width 734 height 15
click at [523, 449] on div at bounding box center [483, 453] width 734 height 15
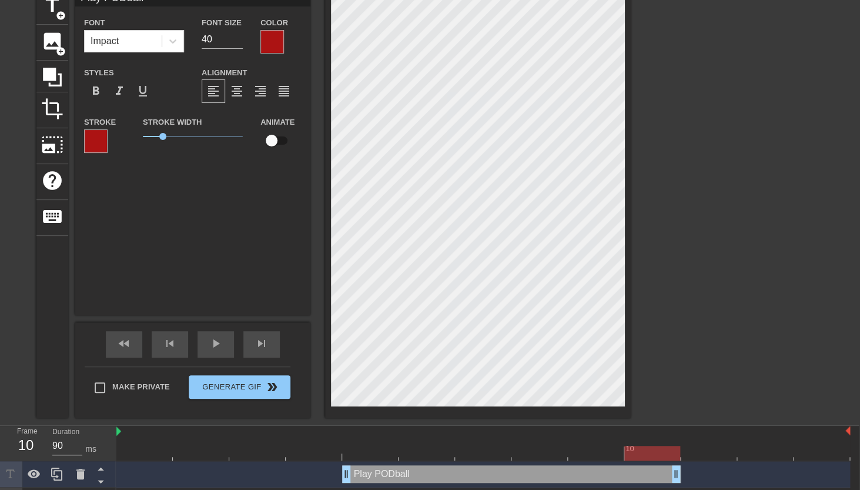
drag, startPoint x: 846, startPoint y: 477, endPoint x: 695, endPoint y: 478, distance: 151.7
click at [695, 478] on div "Play PODball drag_handle drag_handle" at bounding box center [483, 474] width 734 height 18
click at [694, 447] on div at bounding box center [483, 453] width 734 height 15
click at [749, 453] on div at bounding box center [483, 453] width 734 height 15
click at [807, 450] on div at bounding box center [483, 453] width 734 height 15
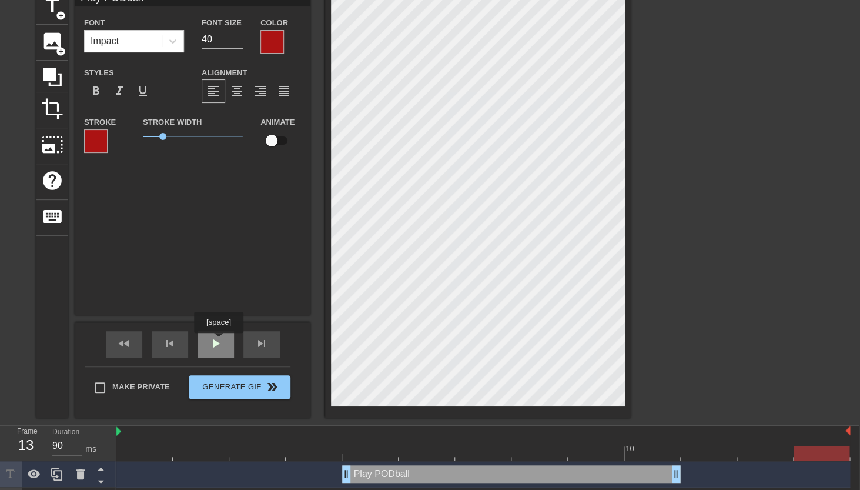
click at [220, 341] on span "play_arrow" at bounding box center [216, 343] width 14 height 14
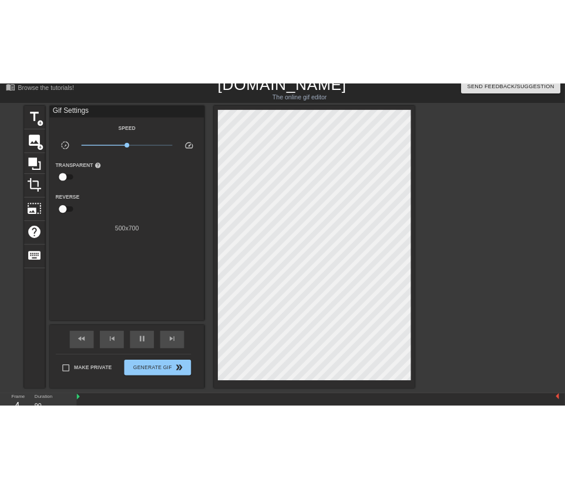
scroll to position [0, 1]
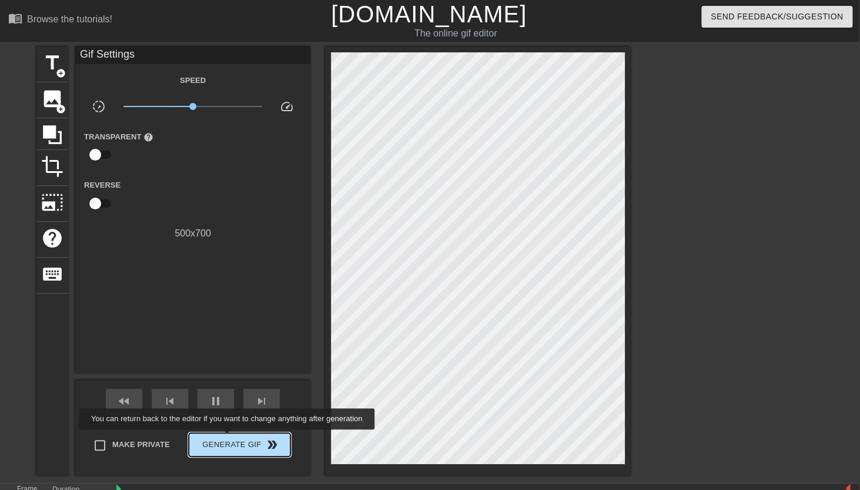
click at [235, 439] on span "Generate Gif double_arrow" at bounding box center [239, 444] width 92 height 14
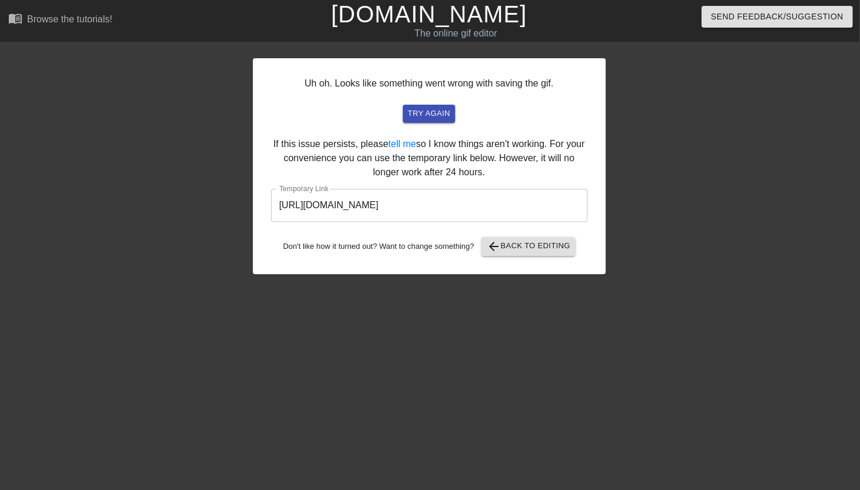
click at [352, 207] on input "[URL][DOMAIN_NAME]" at bounding box center [429, 205] width 316 height 33
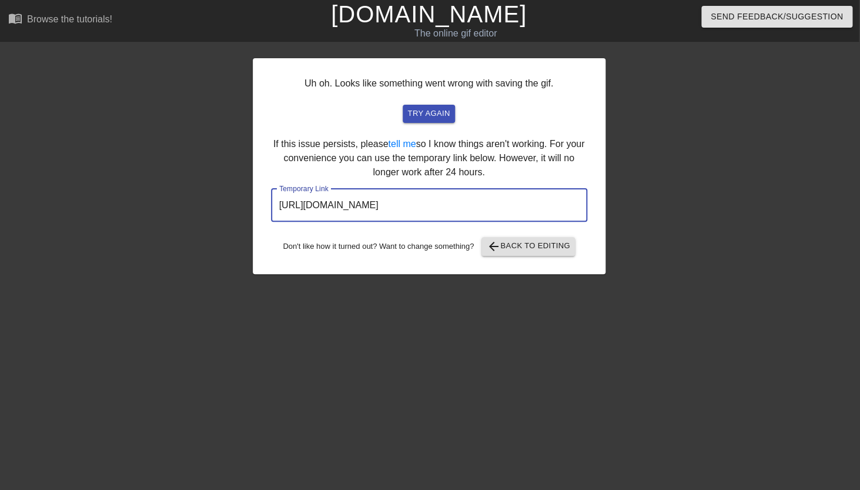
click at [352, 207] on input "[URL][DOMAIN_NAME]" at bounding box center [429, 205] width 316 height 33
click at [518, 248] on span "arrow_back Back to Editing" at bounding box center [528, 246] width 84 height 14
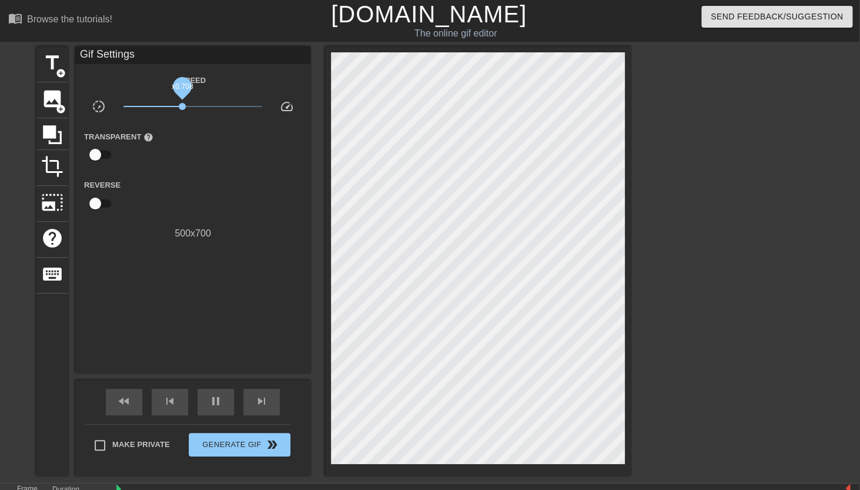
drag, startPoint x: 193, startPoint y: 108, endPoint x: 182, endPoint y: 108, distance: 11.2
click at [182, 108] on span "x0.708" at bounding box center [182, 106] width 7 height 7
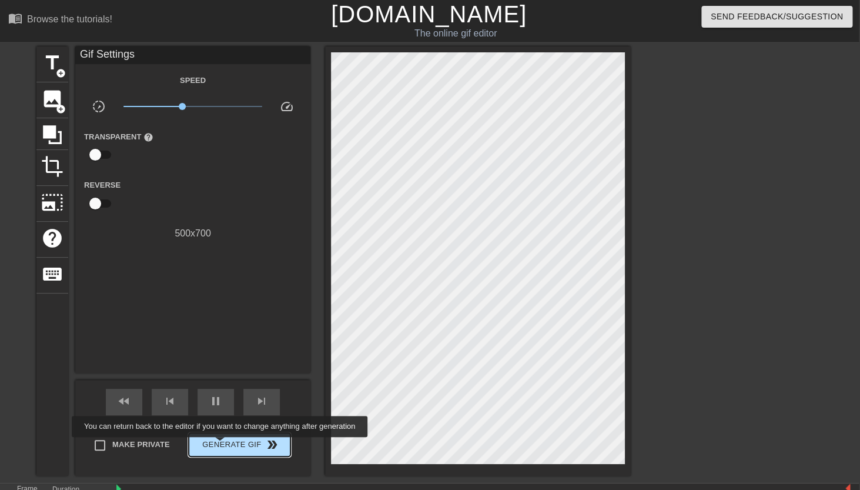
click at [227, 446] on span "Generate Gif double_arrow" at bounding box center [239, 444] width 92 height 14
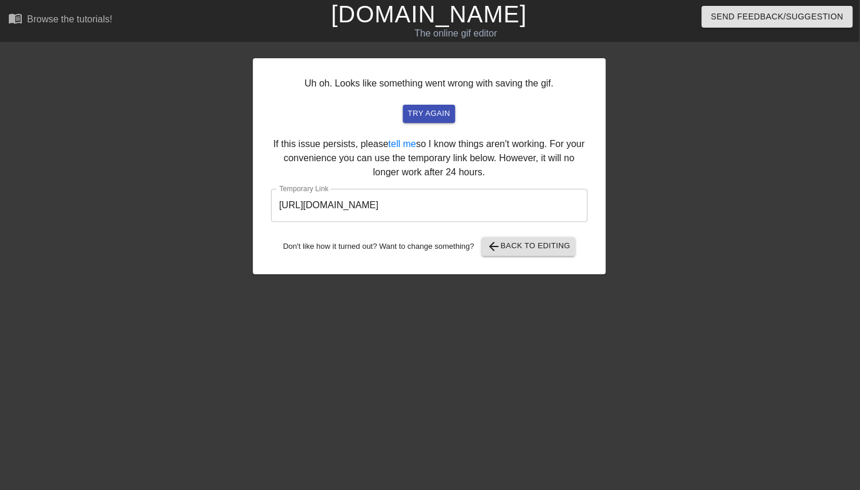
click at [344, 202] on input "[URL][DOMAIN_NAME]" at bounding box center [429, 205] width 316 height 33
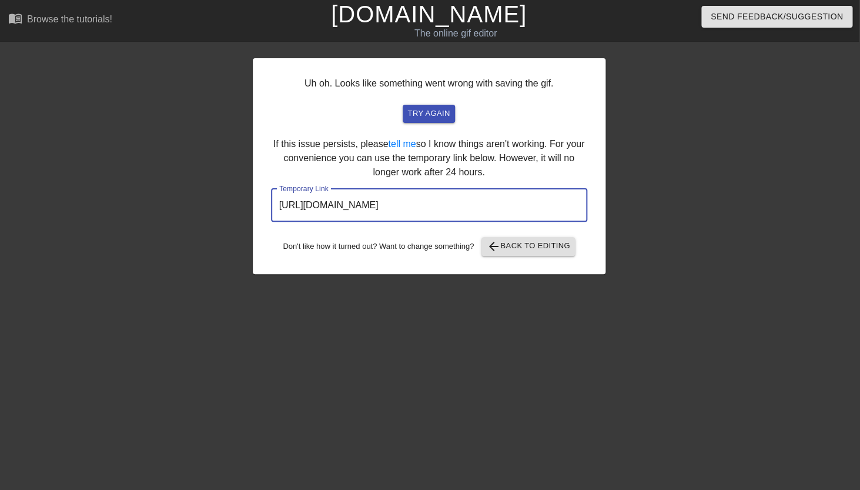
click at [344, 202] on input "[URL][DOMAIN_NAME]" at bounding box center [429, 205] width 316 height 33
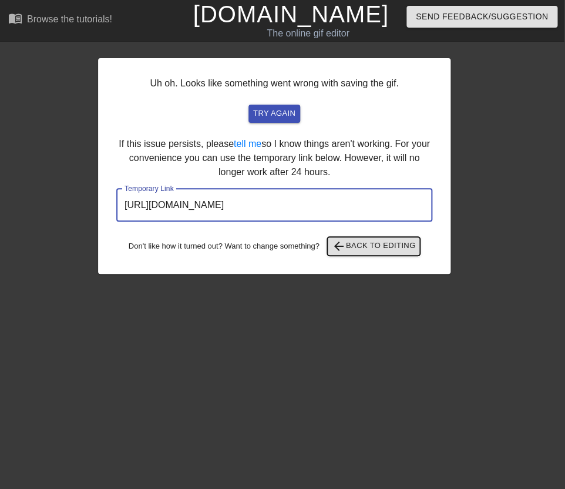
click at [339, 240] on span "arrow_back" at bounding box center [339, 246] width 14 height 14
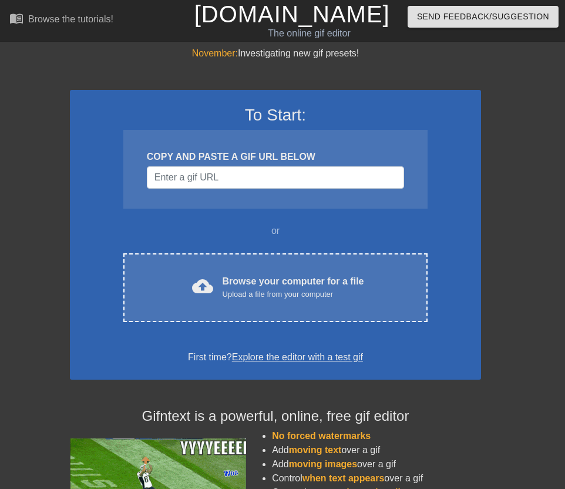
scroll to position [0, 1]
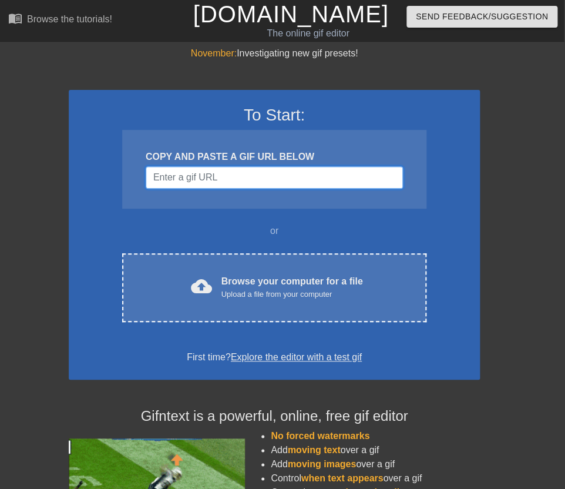
click at [287, 185] on input "Username" at bounding box center [274, 177] width 257 height 22
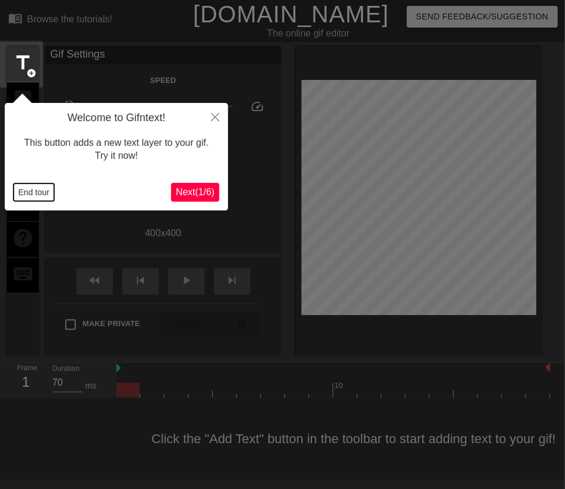
click at [40, 193] on button "End tour" at bounding box center [34, 192] width 41 height 18
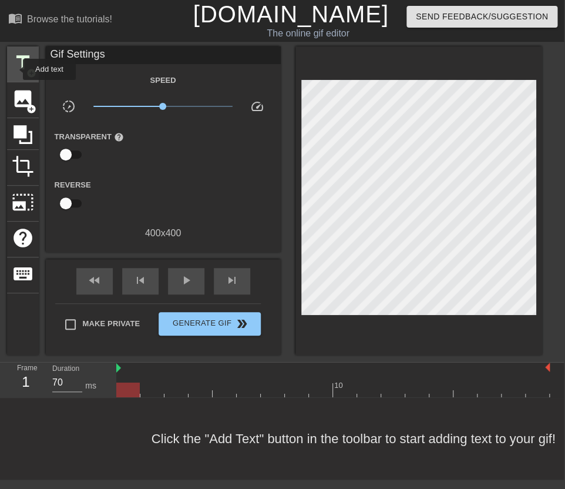
click at [15, 69] on span "title" at bounding box center [23, 63] width 22 height 22
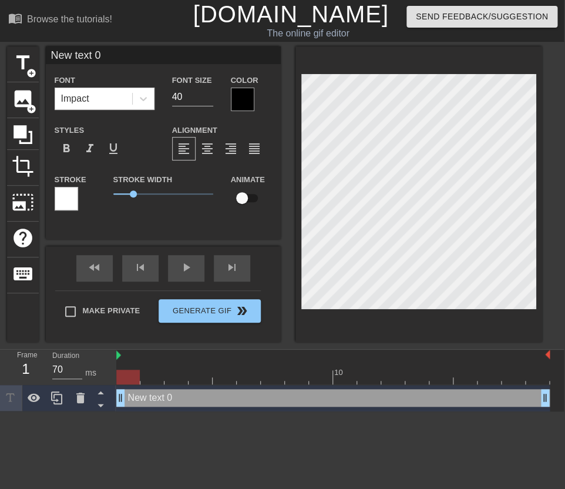
click at [240, 99] on div at bounding box center [243, 100] width 24 height 24
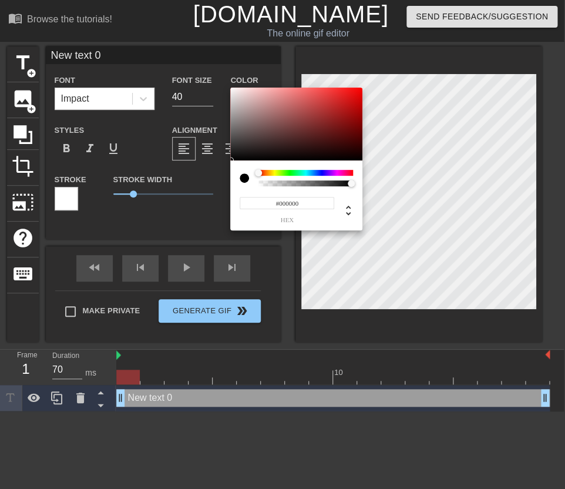
click at [308, 207] on input "#000000" at bounding box center [287, 203] width 95 height 12
type input "#FFFFFF"
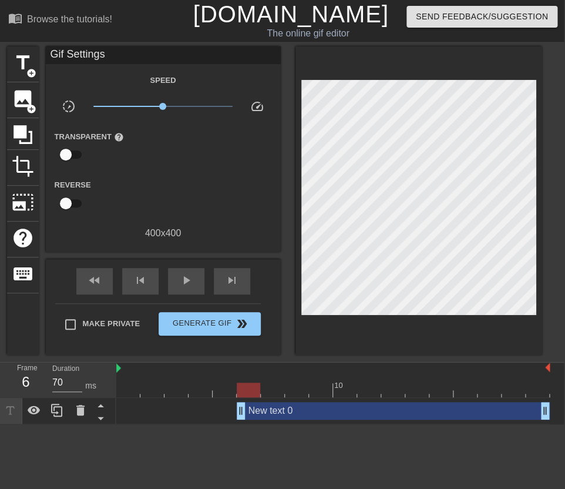
drag, startPoint x: 124, startPoint y: 409, endPoint x: 253, endPoint y: 408, distance: 128.7
click at [253, 408] on div "New text 0 drag_handle drag_handle" at bounding box center [393, 411] width 313 height 18
click at [253, 408] on div "New text 0 drag_handle drag_handle" at bounding box center [333, 411] width 434 height 26
drag, startPoint x: 544, startPoint y: 409, endPoint x: 484, endPoint y: 409, distance: 60.0
click at [484, 409] on div "New text 0 drag_handle drag_handle" at bounding box center [369, 411] width 265 height 18
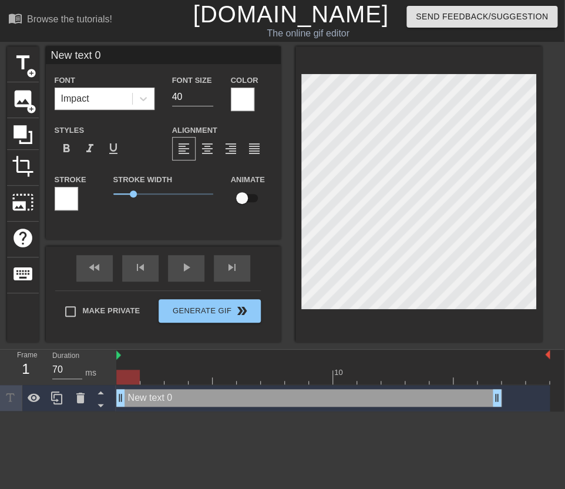
drag, startPoint x: 240, startPoint y: 397, endPoint x: 125, endPoint y: 407, distance: 116.2
click at [125, 407] on div "New text 0 drag_handle drag_handle" at bounding box center [309, 398] width 386 height 18
type input "L"
type textarea "L"
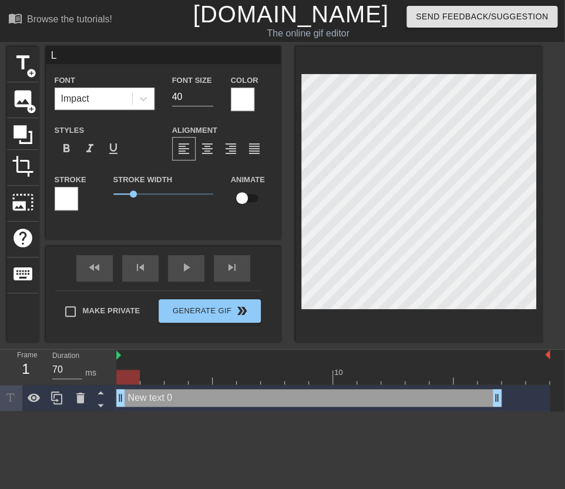
scroll to position [0, 0]
type input "LF"
type textarea "LF"
type input "LFG"
type textarea "LFG"
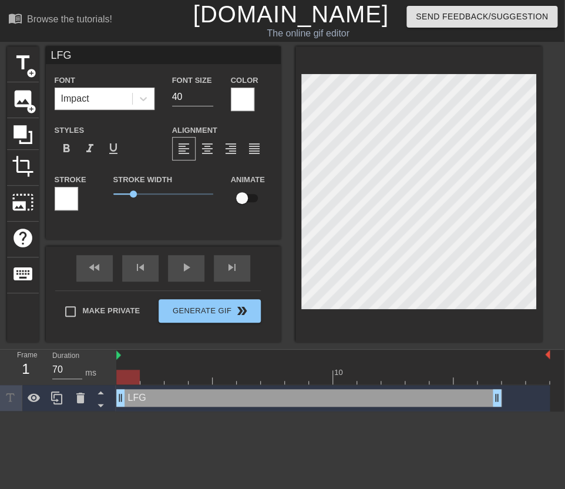
type input "LFG"
type textarea "LFG"
type input "LFG !"
type textarea "LFG !"
type input "LFG !!"
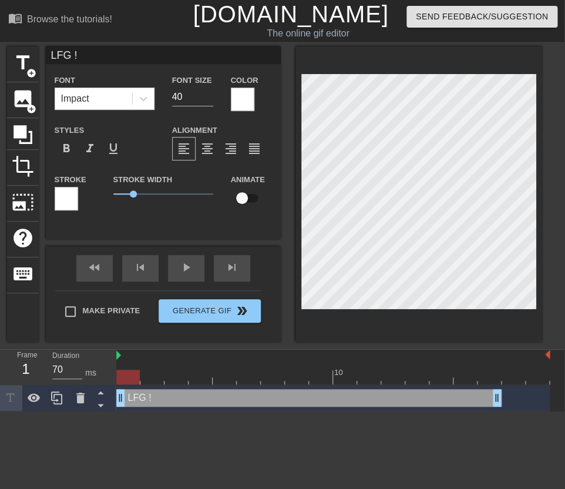
type textarea "LFG !!"
type input "LFG !!!"
type textarea "LFG !!!"
click at [139, 101] on icon at bounding box center [144, 99] width 12 height 12
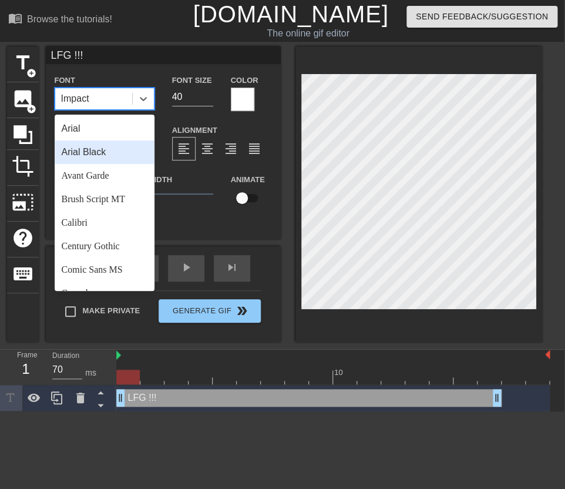
click at [111, 150] on div "Arial Black" at bounding box center [105, 152] width 100 height 24
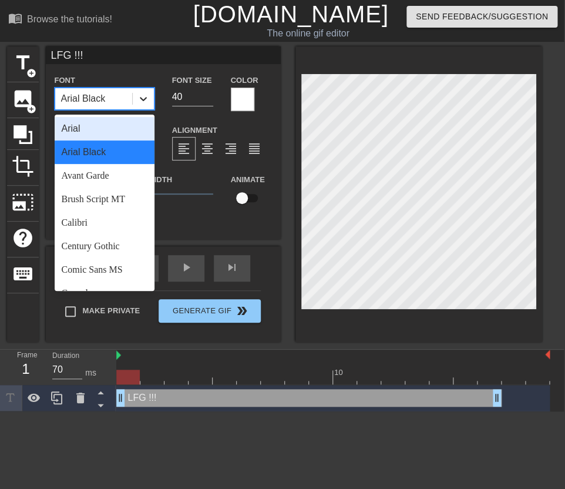
click at [144, 100] on icon at bounding box center [143, 99] width 7 height 4
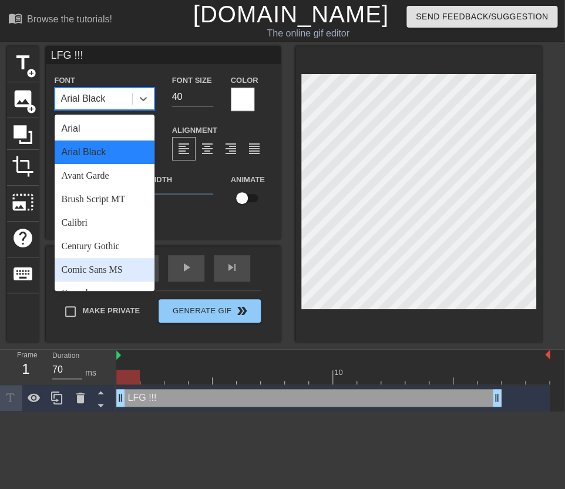
click at [113, 265] on div "Comic Sans MS" at bounding box center [105, 270] width 100 height 24
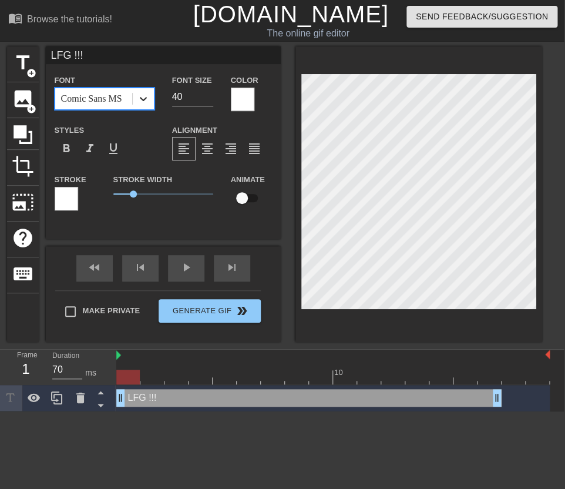
click at [146, 99] on icon at bounding box center [144, 99] width 12 height 12
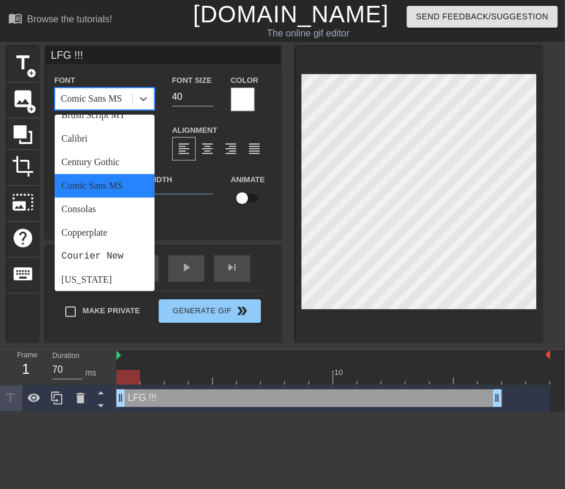
scroll to position [85, 0]
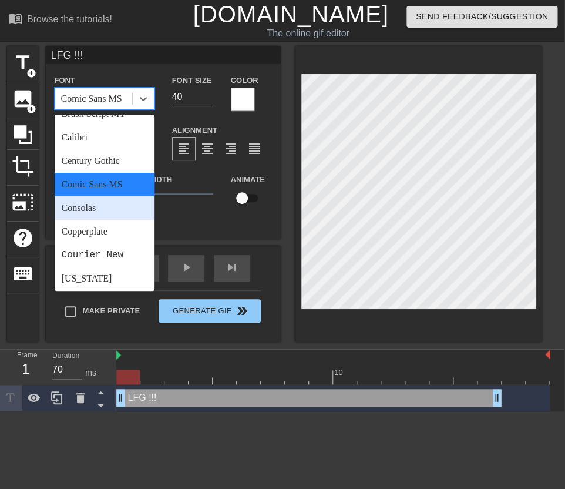
click at [106, 206] on div "Consolas" at bounding box center [105, 208] width 100 height 24
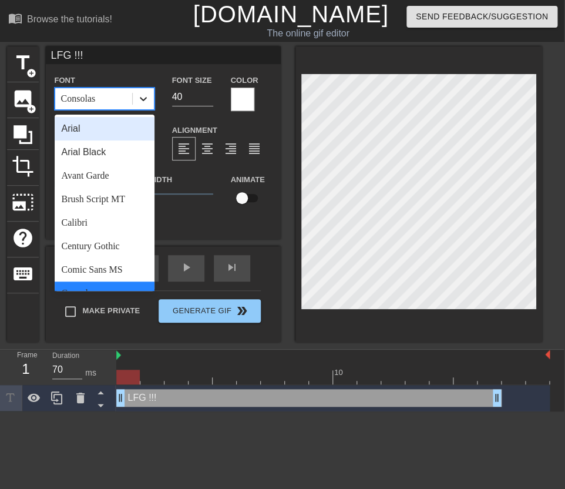
click at [140, 105] on div at bounding box center [143, 98] width 21 height 21
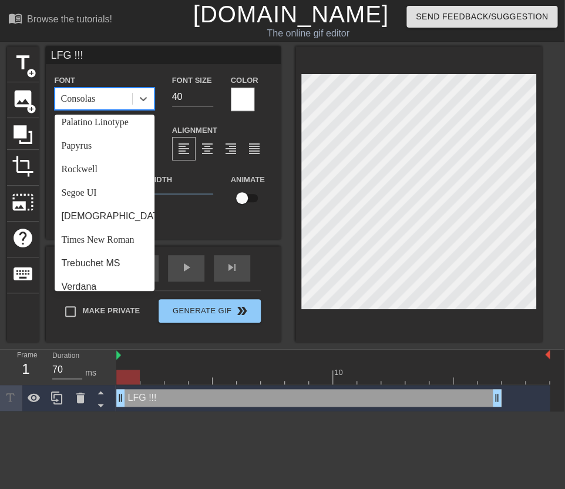
scroll to position [407, 0]
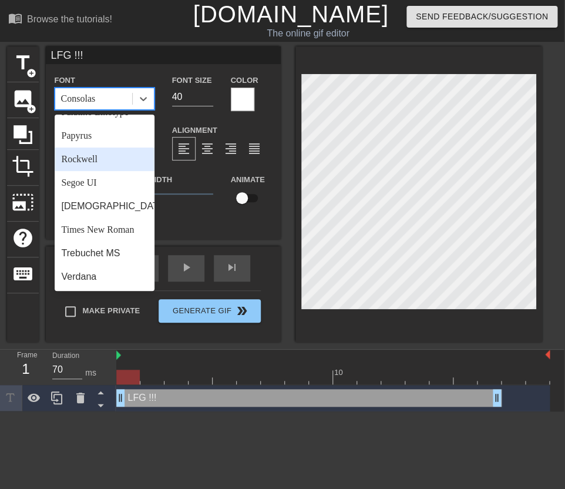
click at [101, 155] on div "Rockwell" at bounding box center [105, 160] width 100 height 24
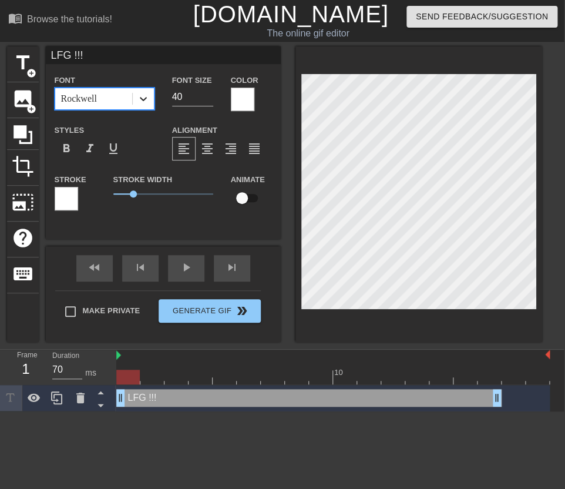
click at [145, 105] on div at bounding box center [143, 98] width 21 height 21
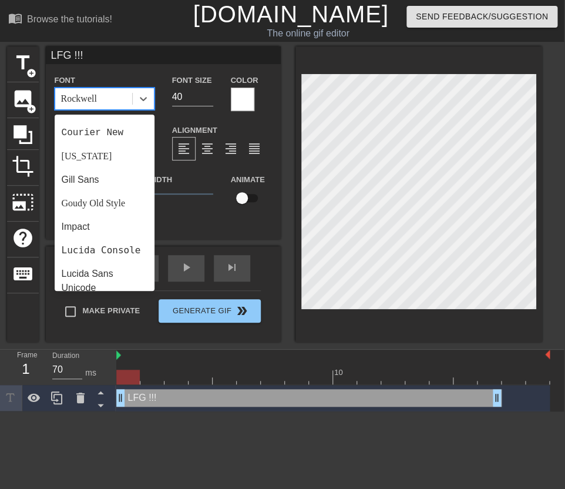
scroll to position [206, 0]
click at [99, 229] on div "Impact" at bounding box center [105, 228] width 100 height 24
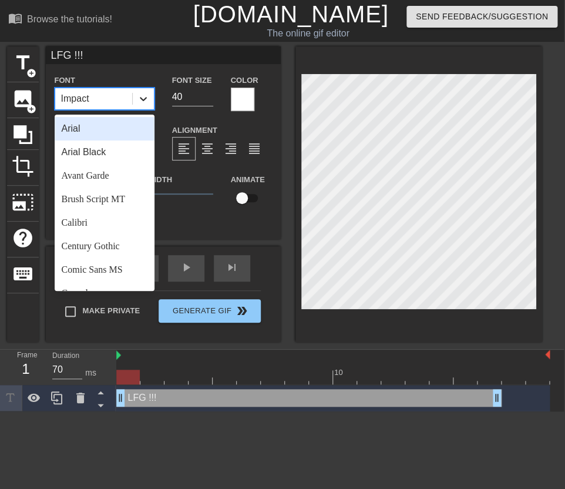
click at [144, 100] on icon at bounding box center [143, 99] width 7 height 4
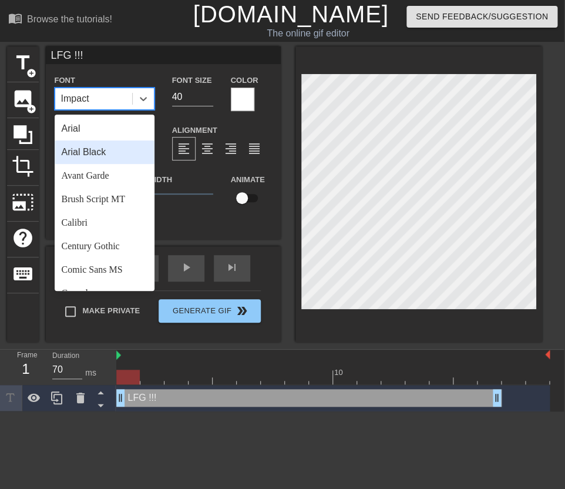
click at [109, 156] on div "Arial Black" at bounding box center [105, 152] width 100 height 24
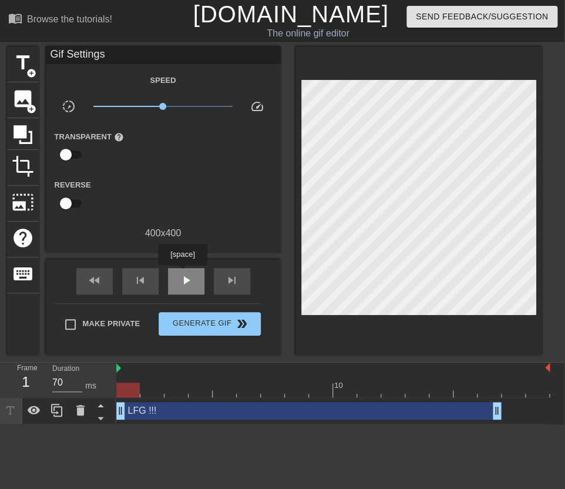
click at [184, 273] on span "play_arrow" at bounding box center [186, 280] width 14 height 14
click at [184, 273] on span "pause" at bounding box center [186, 280] width 14 height 14
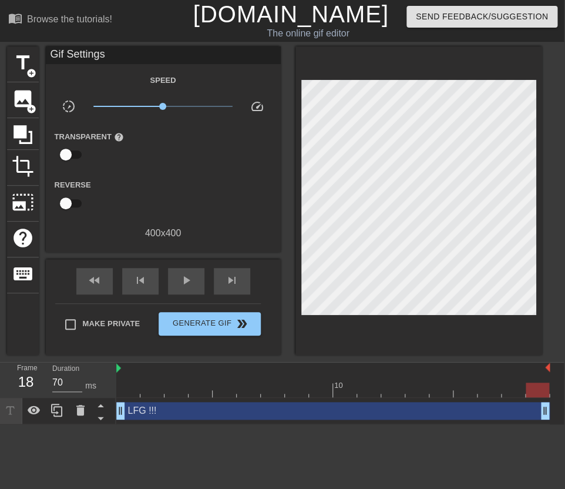
drag, startPoint x: 499, startPoint y: 407, endPoint x: 544, endPoint y: 407, distance: 44.7
click at [544, 407] on div "LFG !!! drag_handle drag_handle" at bounding box center [333, 411] width 434 height 18
click at [185, 272] on div "play_arrow" at bounding box center [186, 281] width 36 height 26
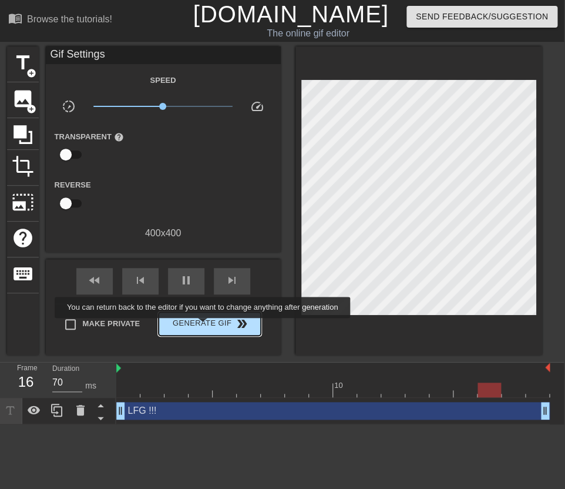
click at [210, 326] on span "Generate Gif double_arrow" at bounding box center [209, 324] width 92 height 14
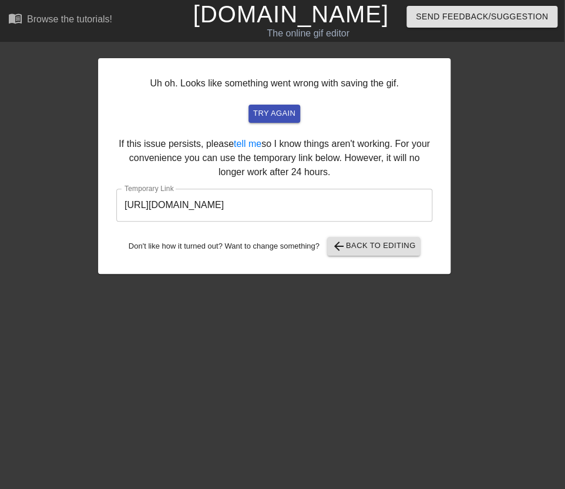
click at [235, 209] on input "https://www.gifntext.com/temp_generations/of747w2F.gif" at bounding box center [274, 205] width 316 height 33
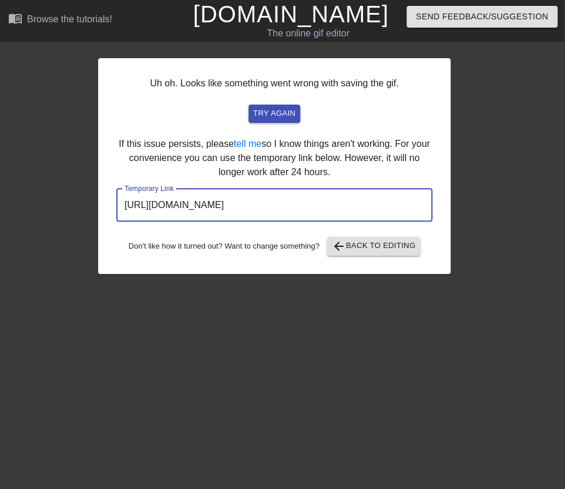
click at [235, 209] on input "https://www.gifntext.com/temp_generations/of747w2F.gif" at bounding box center [274, 205] width 316 height 33
